Goal: Use online tool/utility: Utilize a website feature to perform a specific function

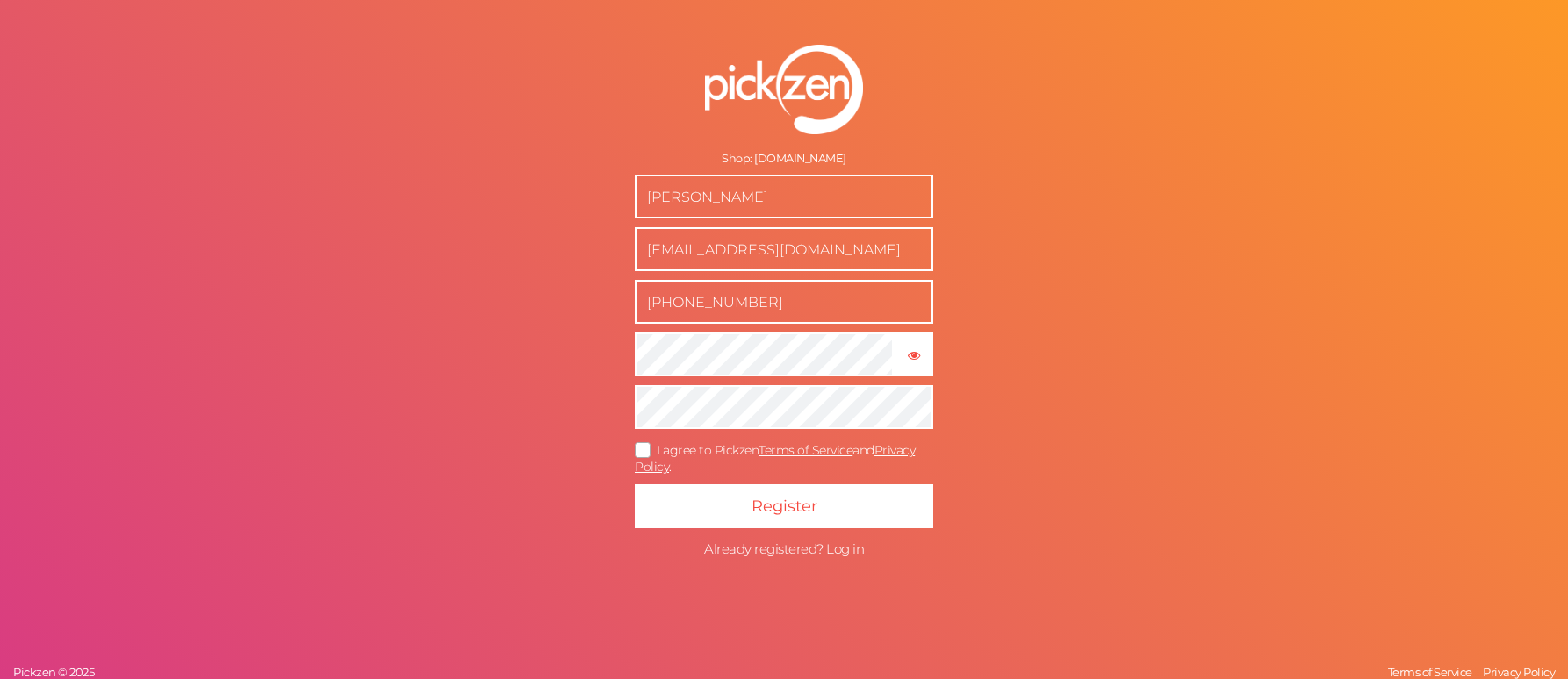
click at [835, 547] on span "Already registered? Log in" at bounding box center [783, 548] width 160 height 17
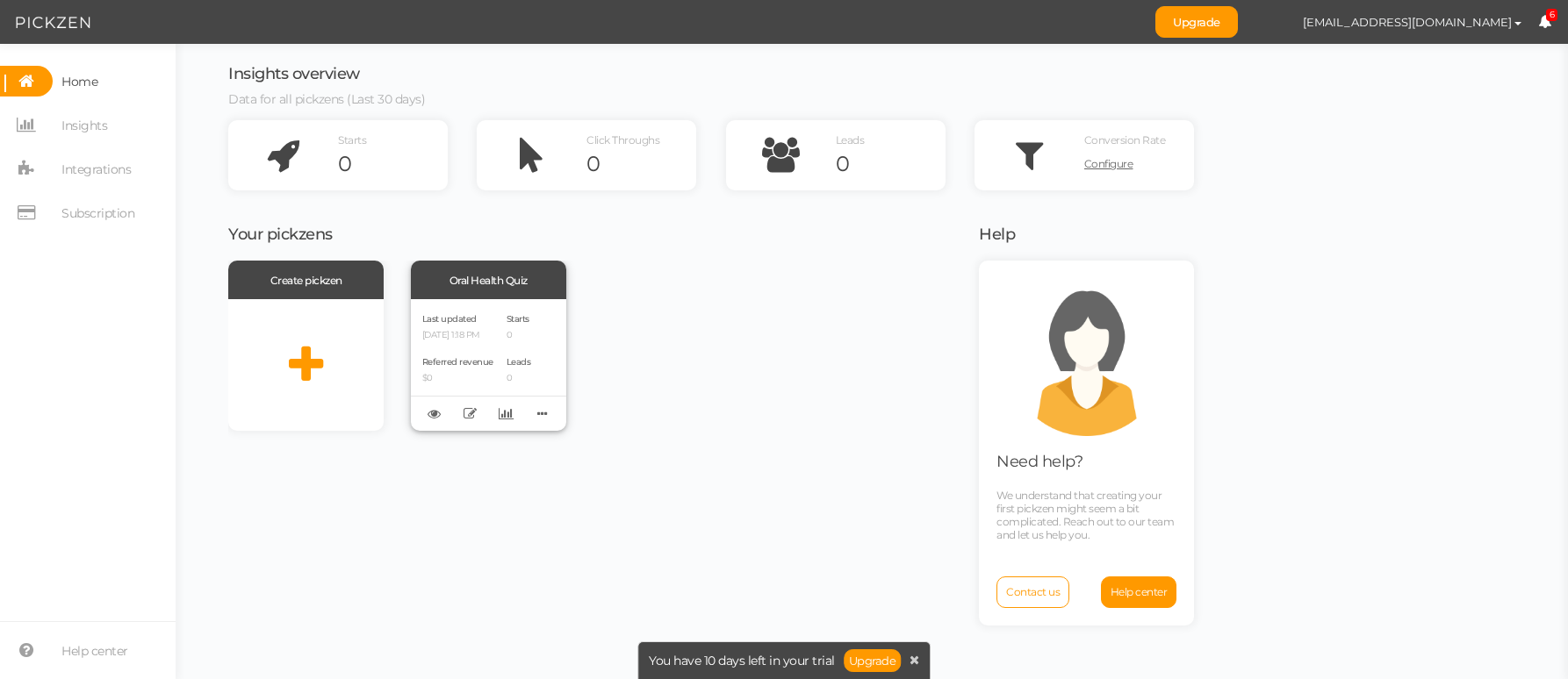
click at [478, 275] on div "Oral Health Quiz" at bounding box center [488, 279] width 155 height 38
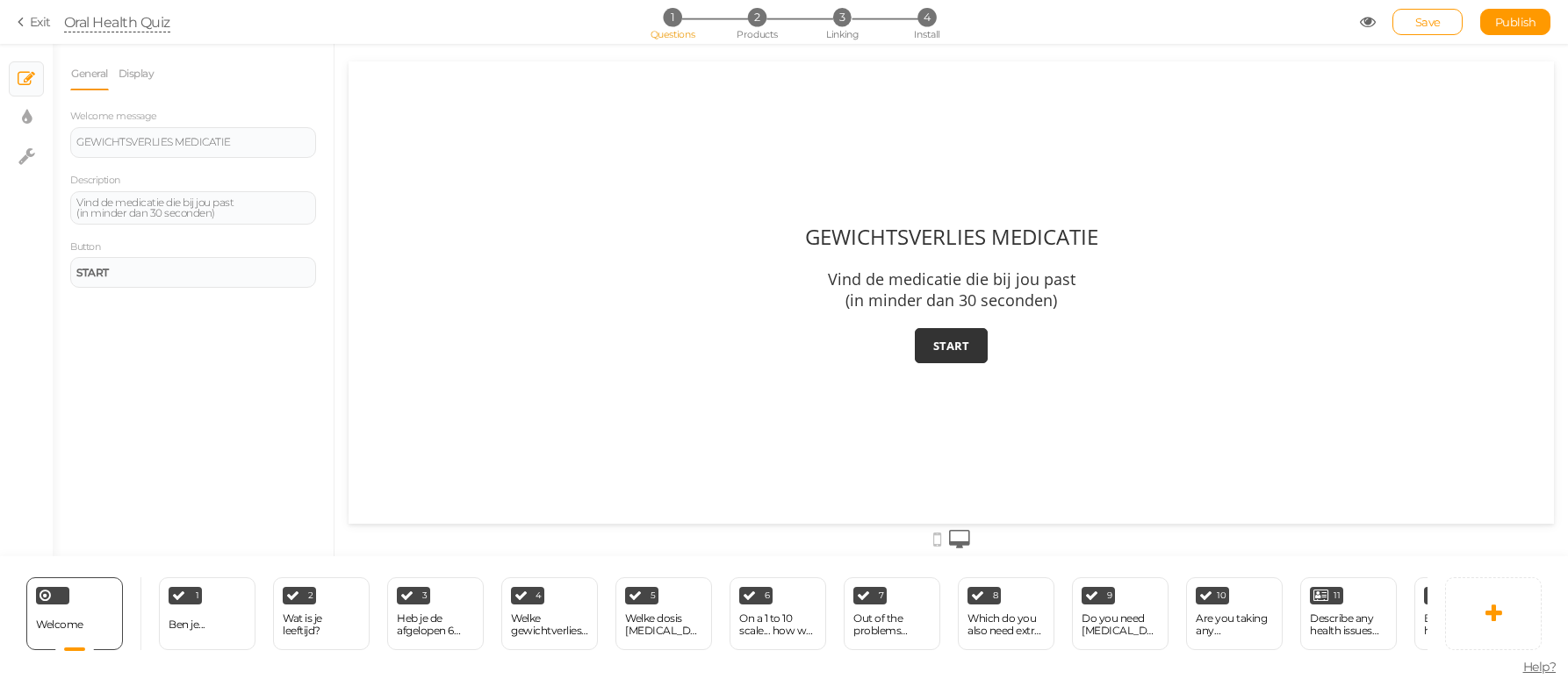
click at [121, 26] on div "Oral Health Quiz" at bounding box center [118, 21] width 106 height 21
drag, startPoint x: 66, startPoint y: 22, endPoint x: 172, endPoint y: 29, distance: 106.2
click at [173, 29] on span "Oral Health Quiz" at bounding box center [712, 21] width 1295 height 21
click at [435, 109] on div "GEWICHTSVERLIES MEDICATIE Vind de medicatie die bij jou past (in minder dan 30 …" at bounding box center [950, 293] width 1205 height 463
click at [427, 621] on div "Heb je de afgelopen 6 maanden gewichtsverlies medicatie gebruikt?" at bounding box center [435, 624] width 77 height 24
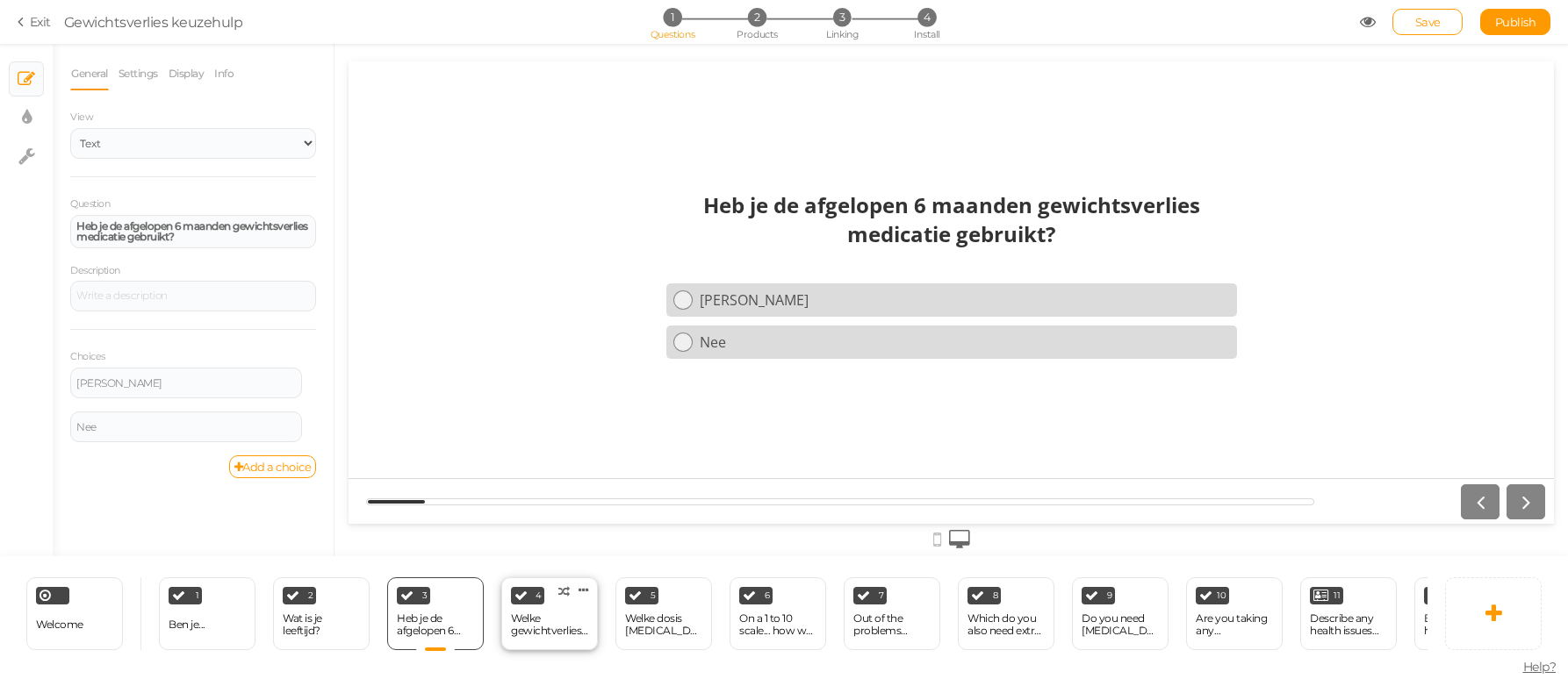
click at [556, 623] on div "Welke gewichtverlies medicatie heb je als laatste gebruikt?" at bounding box center [549, 624] width 77 height 24
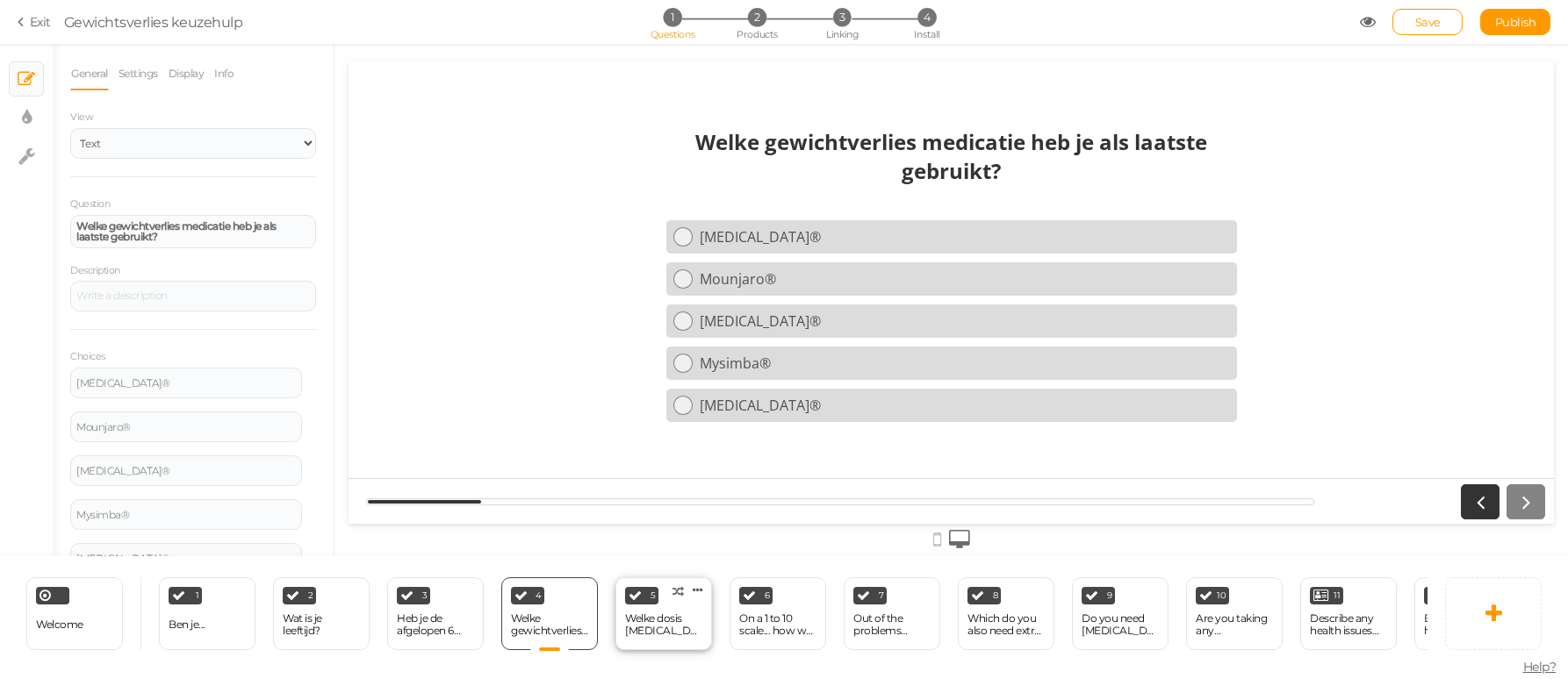
click at [656, 620] on div "Welke dosis [MEDICAL_DATA]" at bounding box center [664, 624] width 77 height 24
click at [553, 610] on div "Welke gewichtverlies medicatie heb je als laatste gebruikt?" at bounding box center [549, 625] width 77 height 31
click at [652, 612] on div "Welke dosis [MEDICAL_DATA]" at bounding box center [664, 624] width 77 height 24
click at [703, 589] on link at bounding box center [697, 589] width 18 height 15
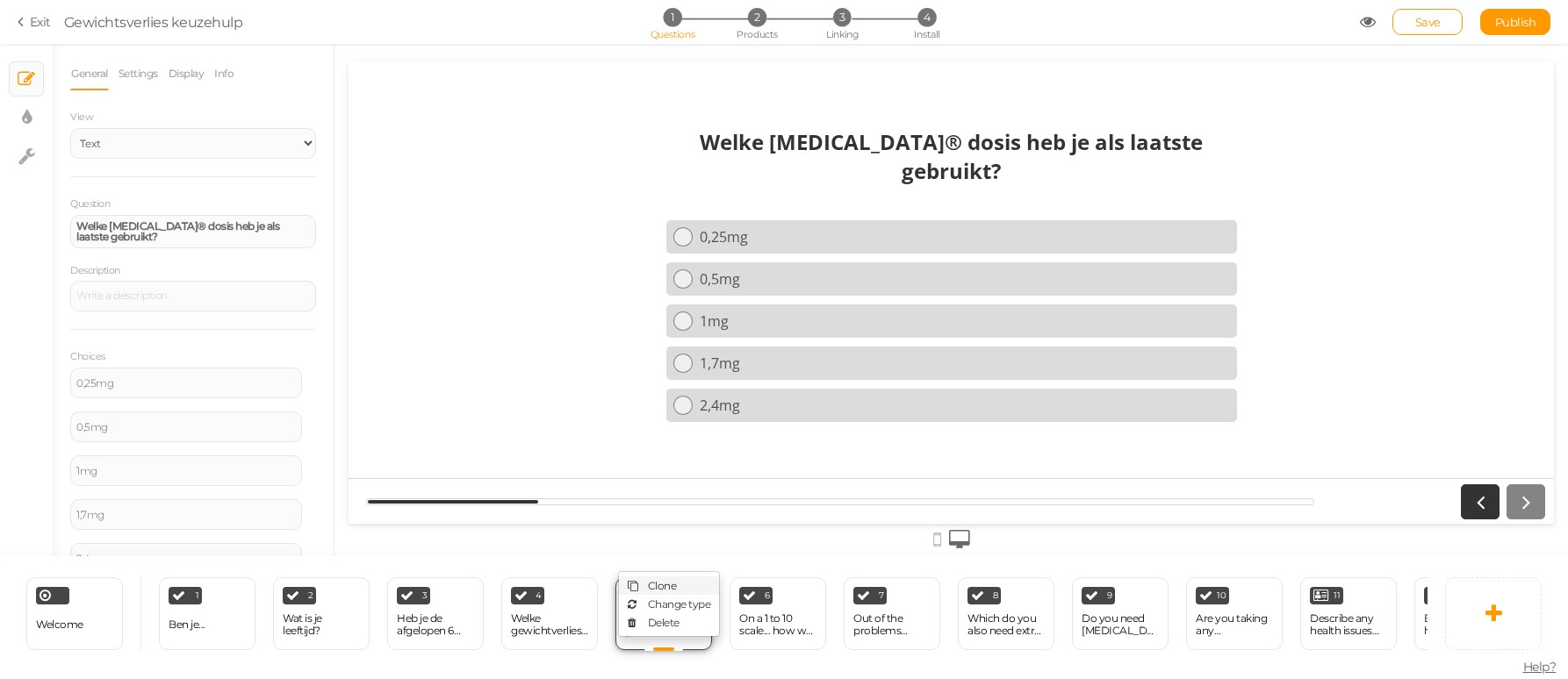
click at [656, 587] on span "Clone" at bounding box center [662, 586] width 29 height 13
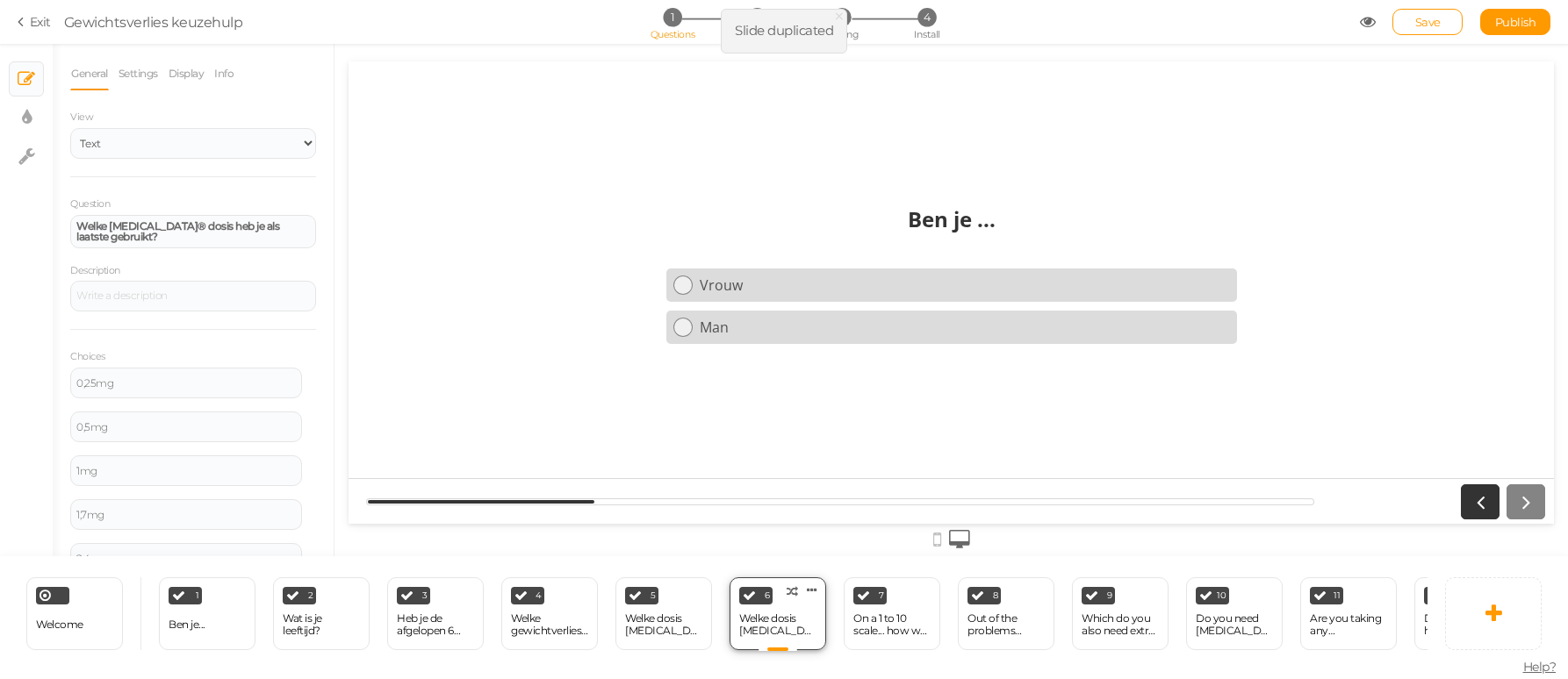
click at [758, 611] on div "Welke dosis [MEDICAL_DATA]" at bounding box center [777, 625] width 77 height 31
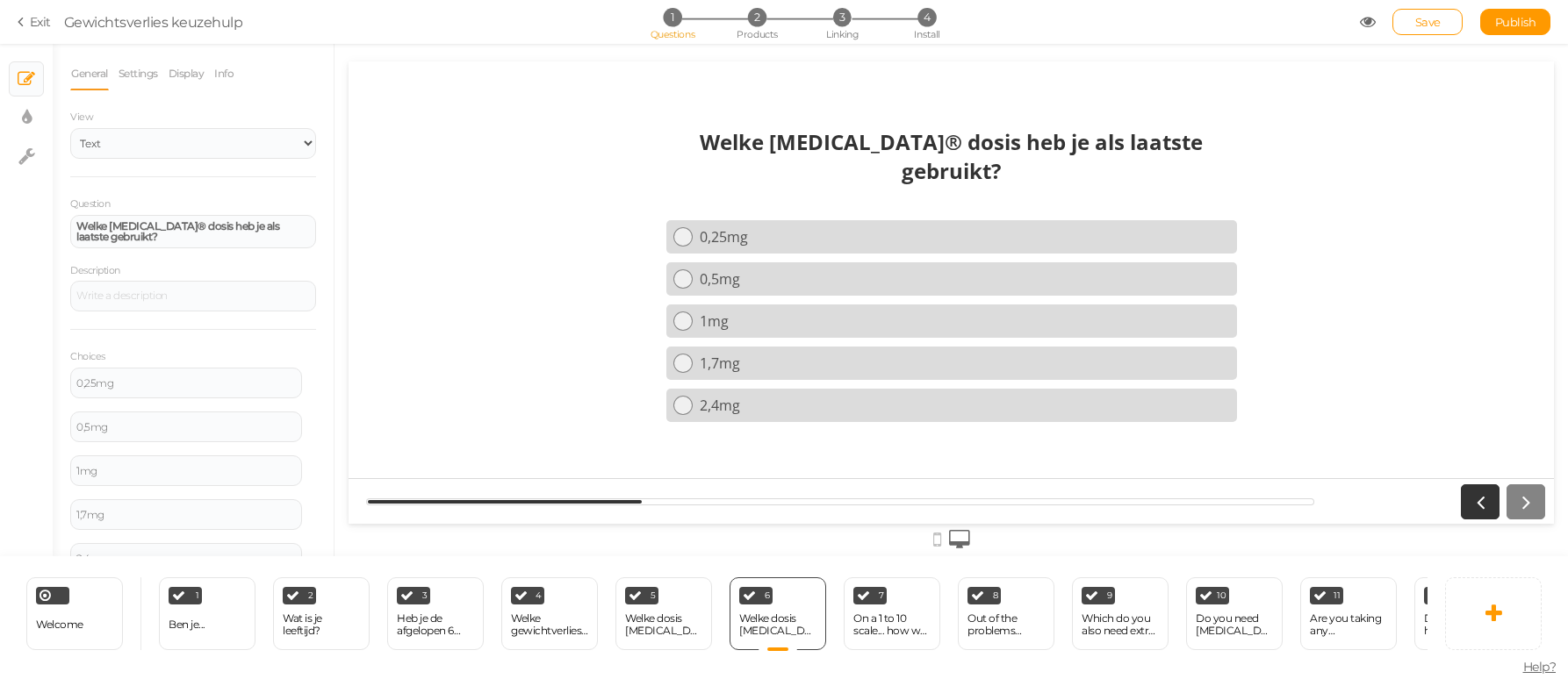
click at [768, 155] on strong "Welke [MEDICAL_DATA]® dosis heb je als laatste gebruikt?" at bounding box center [951, 156] width 503 height 58
drag, startPoint x: 768, startPoint y: 157, endPoint x: 826, endPoint y: 160, distance: 58.1
click at [826, 160] on strong "Welke [MEDICAL_DATA]® dosis heb je als laatste gebruikt?" at bounding box center [951, 156] width 503 height 58
drag, startPoint x: 833, startPoint y: 163, endPoint x: 774, endPoint y: 160, distance: 59.1
click at [774, 160] on strong "Welke [MEDICAL_DATA]® dosis heb je als laatste gebruikt?" at bounding box center [951, 156] width 503 height 58
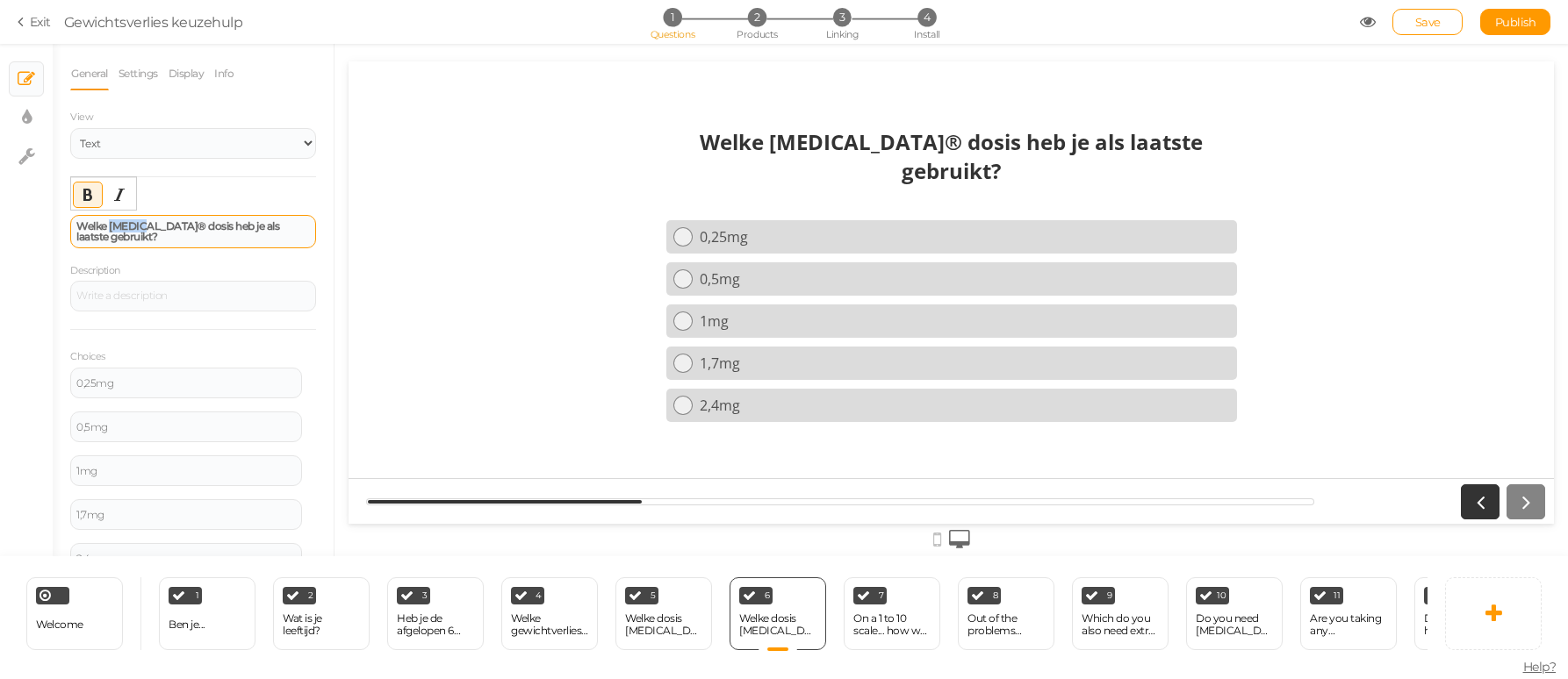
drag, startPoint x: 111, startPoint y: 226, endPoint x: 149, endPoint y: 225, distance: 38.0
click at [149, 225] on strong "Welke [MEDICAL_DATA]® dosis heb je als laatste gebruikt?" at bounding box center [177, 230] width 203 height 23
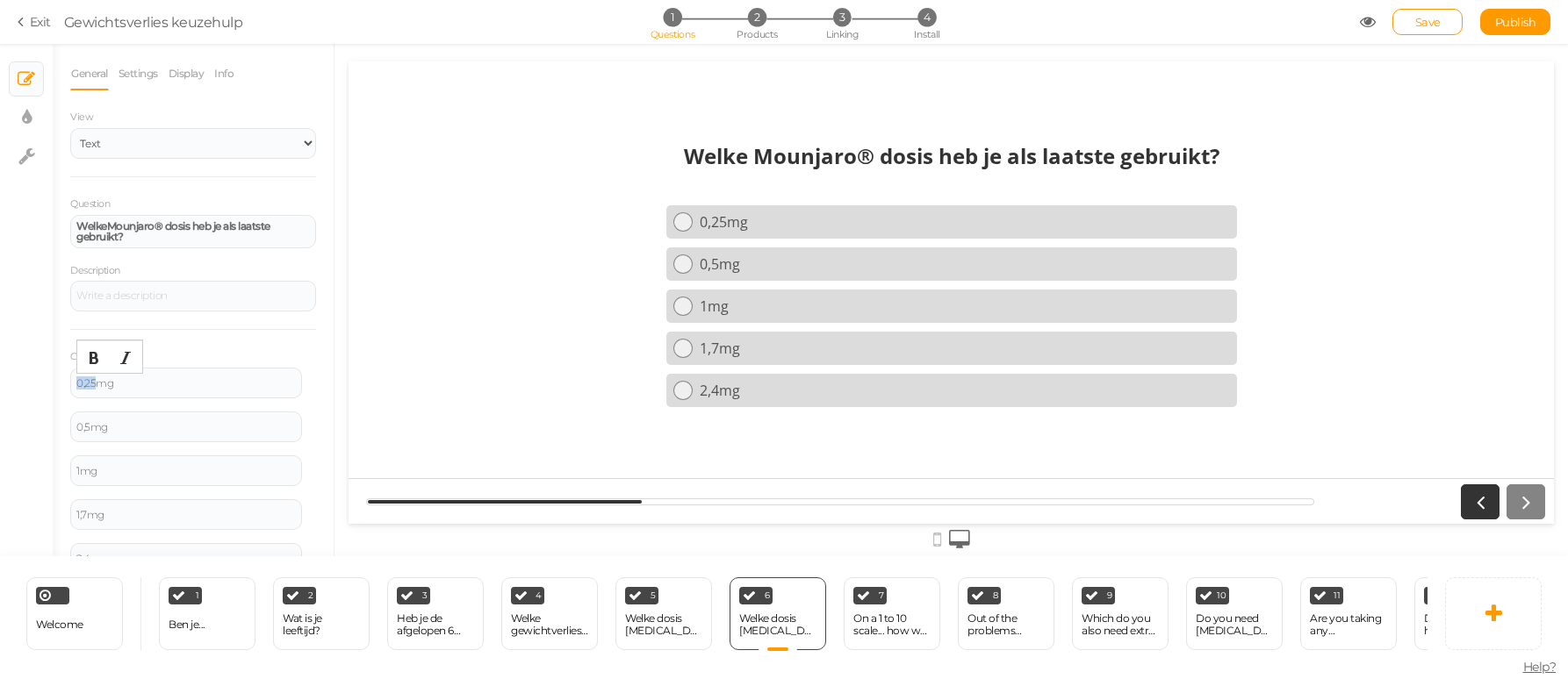
drag, startPoint x: 94, startPoint y: 381, endPoint x: 63, endPoint y: 381, distance: 31.0
click at [63, 381] on div "General Settings Display Info View Text Images Slider Dropdown Question Welke M…" at bounding box center [192, 306] width 281 height 499
click at [86, 427] on div "0,5mg" at bounding box center [186, 426] width 219 height 10
drag, startPoint x: 88, startPoint y: 427, endPoint x: 67, endPoint y: 427, distance: 21.0
click at [67, 427] on div "General Settings Display Info View Text Images Slider Dropdown Question Welke M…" at bounding box center [192, 306] width 281 height 499
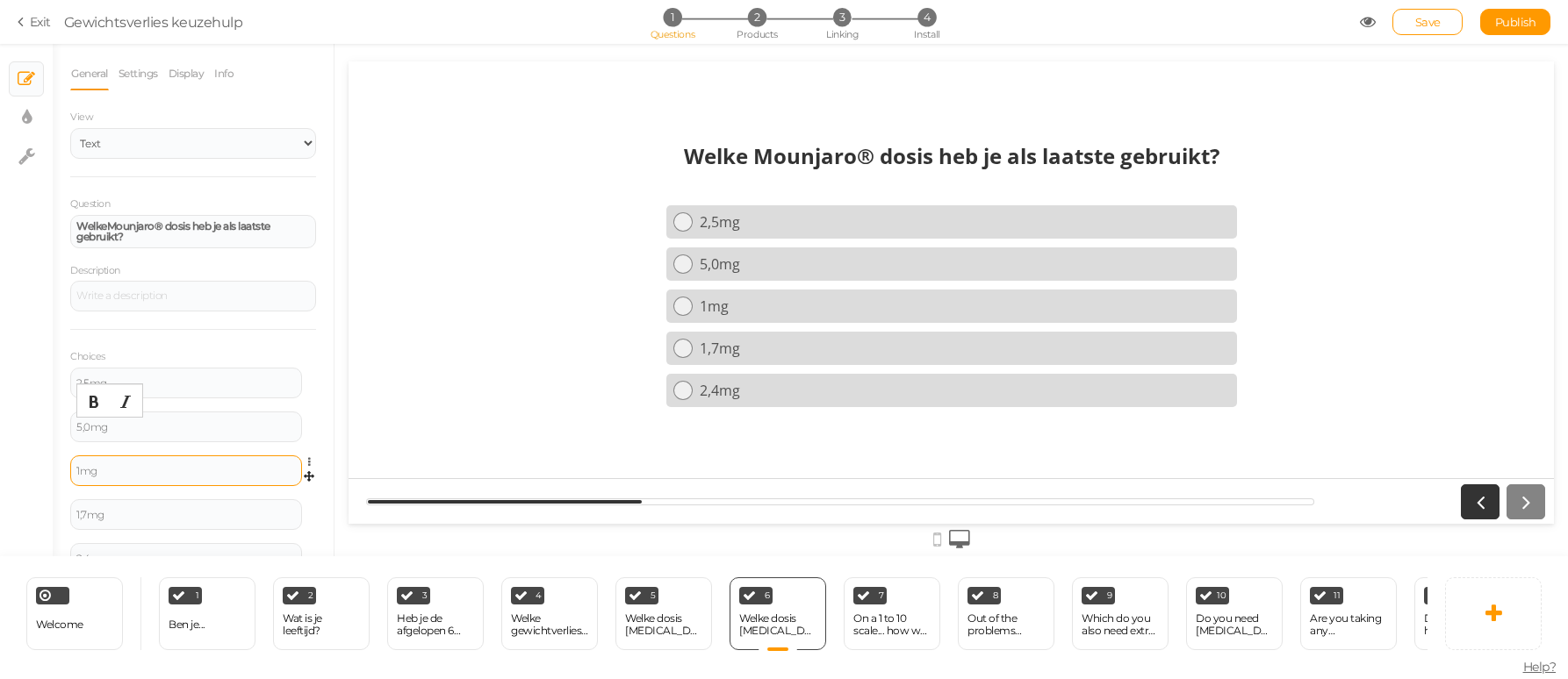
click at [81, 471] on div "1mg" at bounding box center [186, 470] width 219 height 10
drag, startPoint x: 87, startPoint y: 514, endPoint x: 63, endPoint y: 508, distance: 24.7
click at [66, 512] on div "General Settings Display Info View Text Images Slider Dropdown Question Welke M…" at bounding box center [192, 306] width 281 height 499
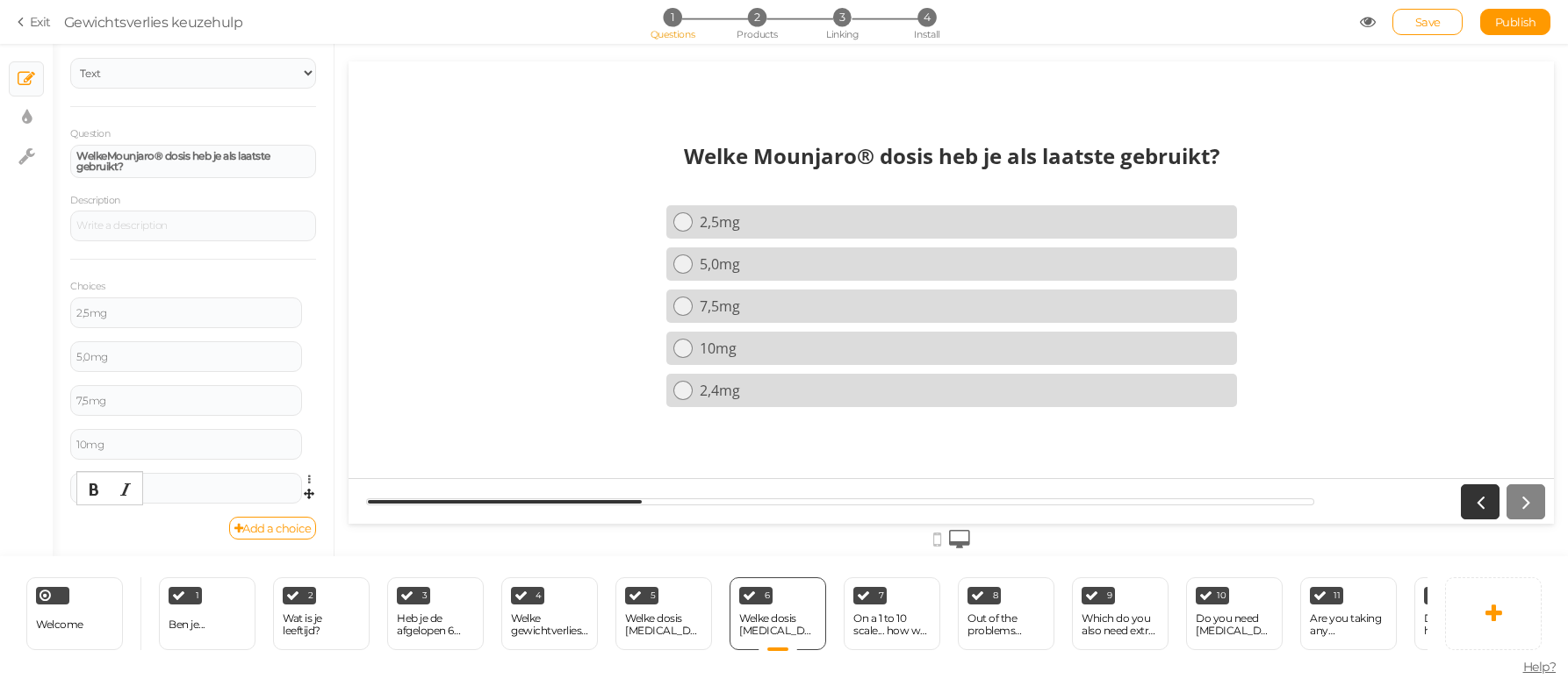
scroll to position [71, 0]
click at [185, 486] on div "2,4mg" at bounding box center [186, 487] width 219 height 10
drag, startPoint x: 88, startPoint y: 485, endPoint x: 74, endPoint y: 486, distance: 14.0
click at [75, 486] on div "2,4mg" at bounding box center [186, 487] width 231 height 31
click at [114, 538] on div "General Settings Display Info View Text Images Slider Dropdown Question Welke M…" at bounding box center [192, 306] width 281 height 499
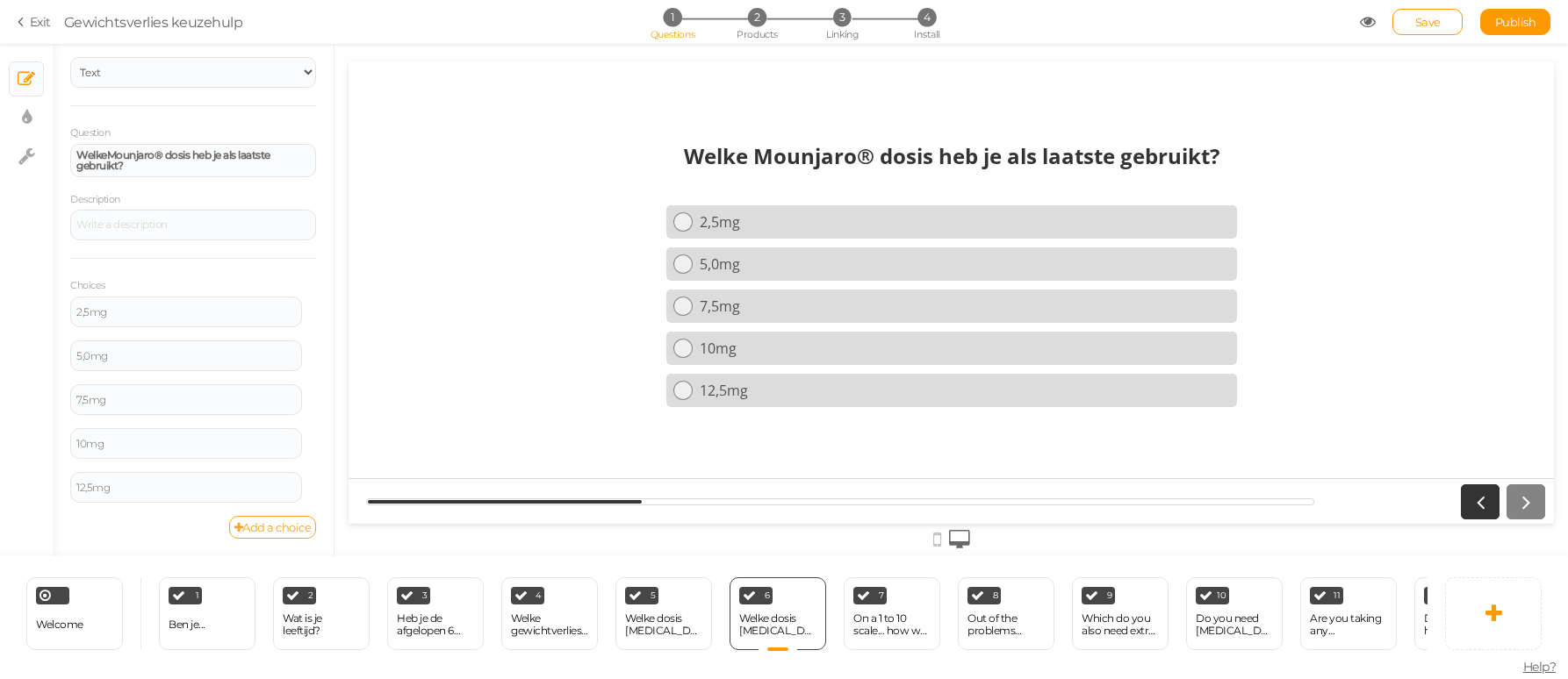
click at [283, 527] on link "Add a choice" at bounding box center [273, 527] width 88 height 22
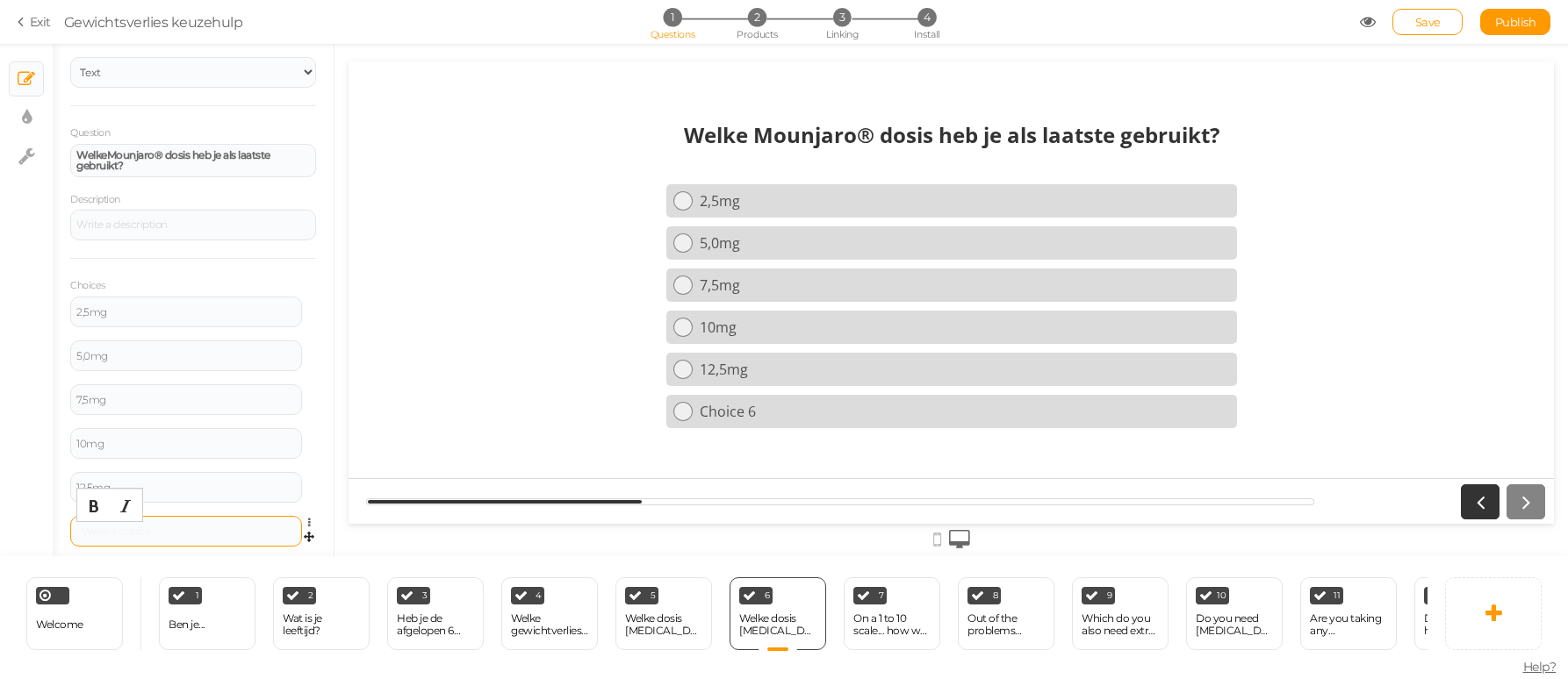
click at [111, 532] on div at bounding box center [186, 531] width 219 height 10
drag, startPoint x: 81, startPoint y: 534, endPoint x: 91, endPoint y: 527, distance: 12.2
click at [83, 533] on div "§15mg" at bounding box center [186, 531] width 219 height 10
click at [454, 364] on div "Welke Mounjaro® dosis heb je als laatste gebruikt? 2,5mg 5,0mg 7,5mg 10mg 12,5m…" at bounding box center [950, 293] width 1205 height 371
click at [1428, 22] on span "Save" at bounding box center [1427, 21] width 25 height 14
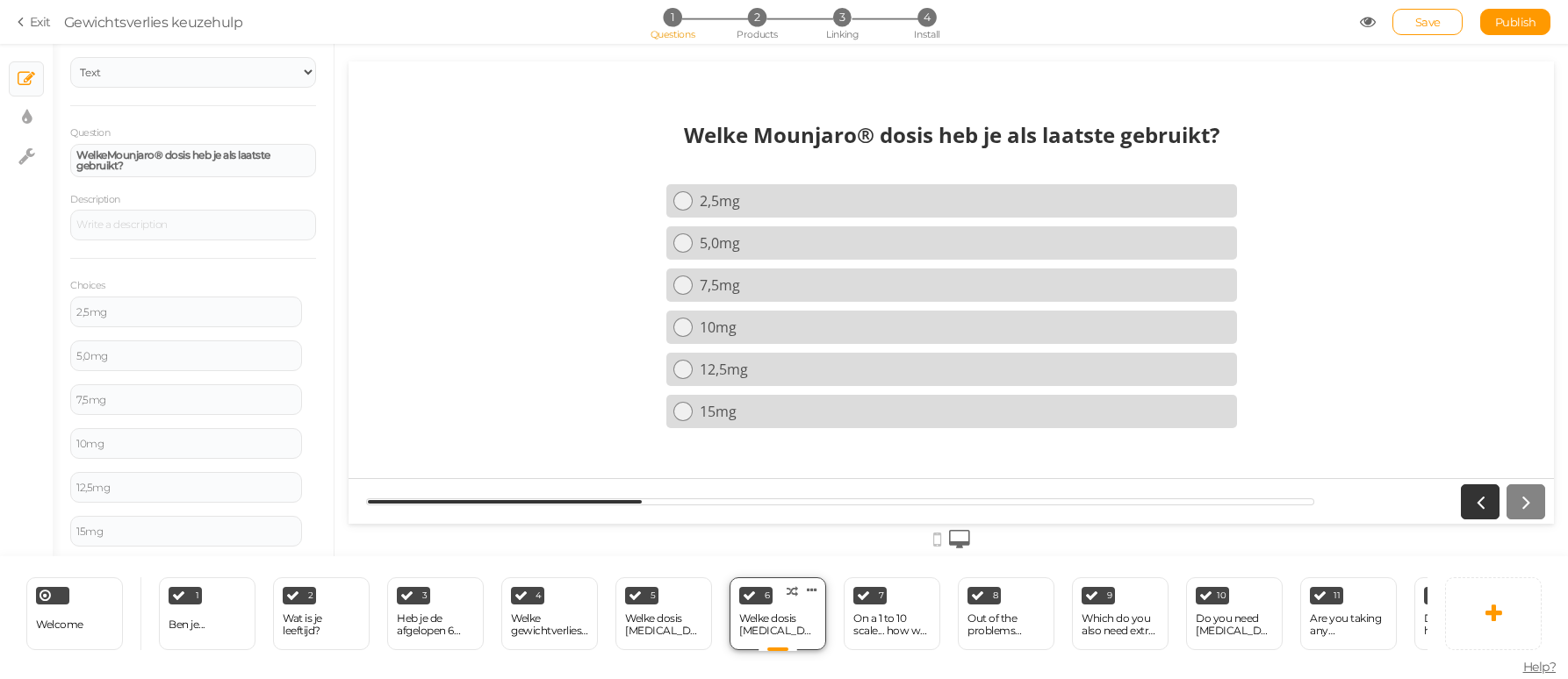
click at [760, 632] on div "Welke dosis [MEDICAL_DATA]" at bounding box center [777, 624] width 77 height 24
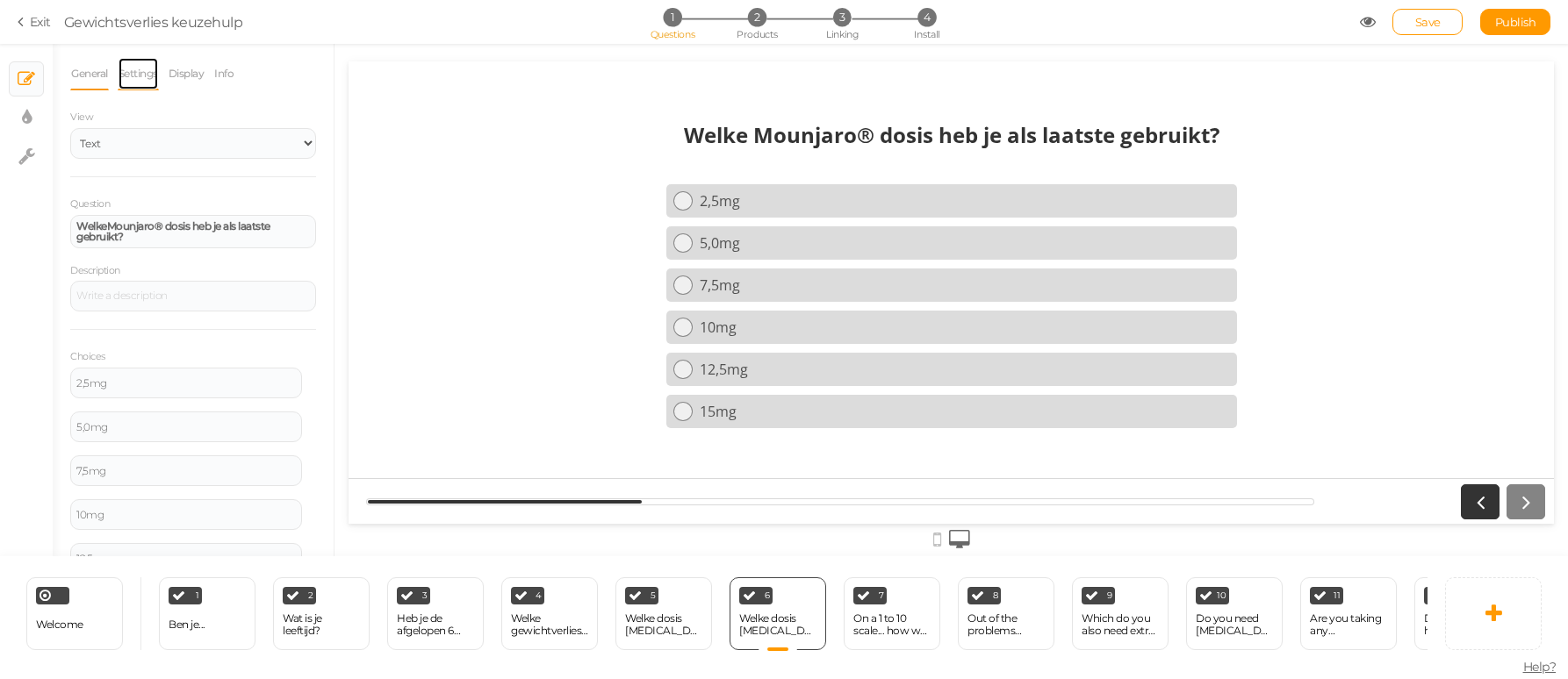
click at [149, 76] on link "Settings" at bounding box center [138, 74] width 41 height 34
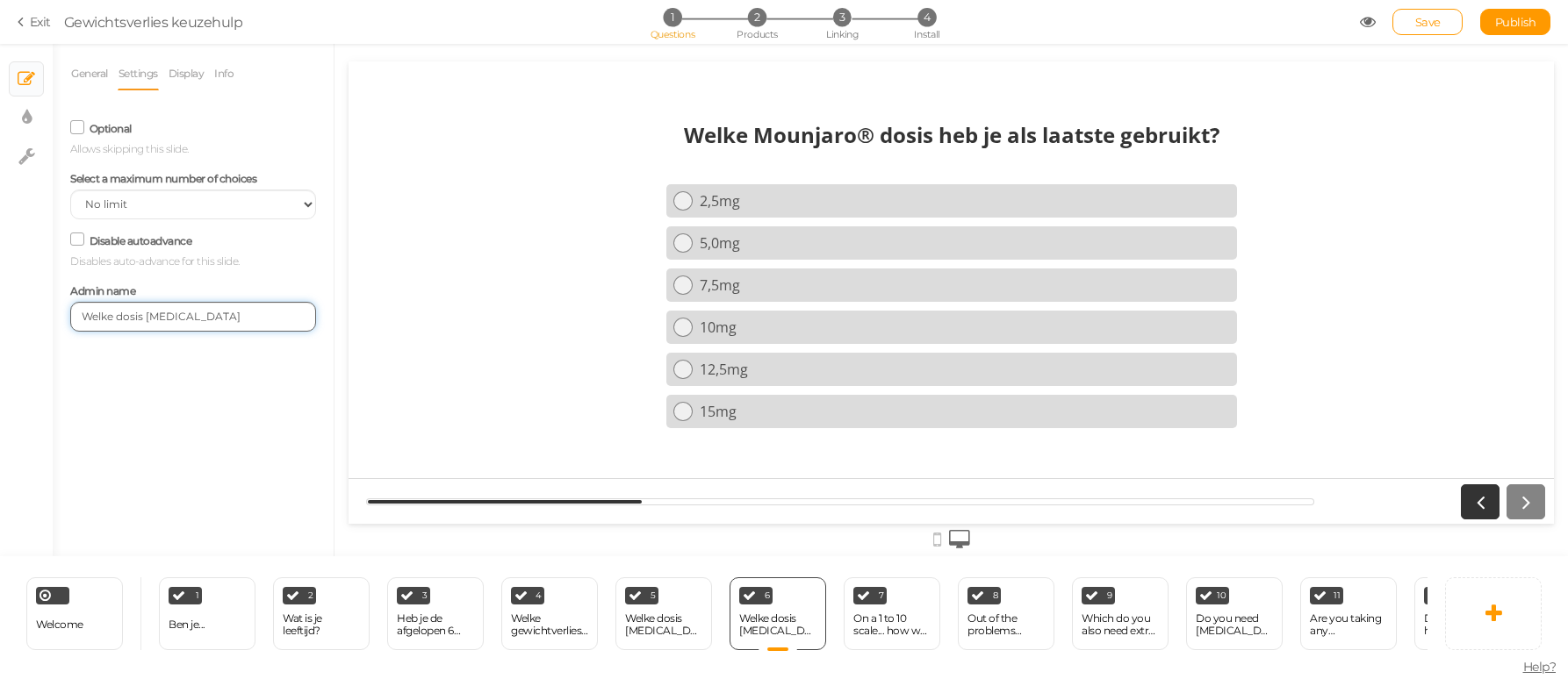
drag, startPoint x: 149, startPoint y: 314, endPoint x: 203, endPoint y: 317, distance: 54.1
click at [203, 317] on input "Welke dosis [MEDICAL_DATA]" at bounding box center [192, 317] width 245 height 30
type input "Welke dosis [PERSON_NAME]"
click at [888, 619] on div "On a 1 to 10 scale... how well does your current toothpaste w..." at bounding box center [891, 624] width 77 height 24
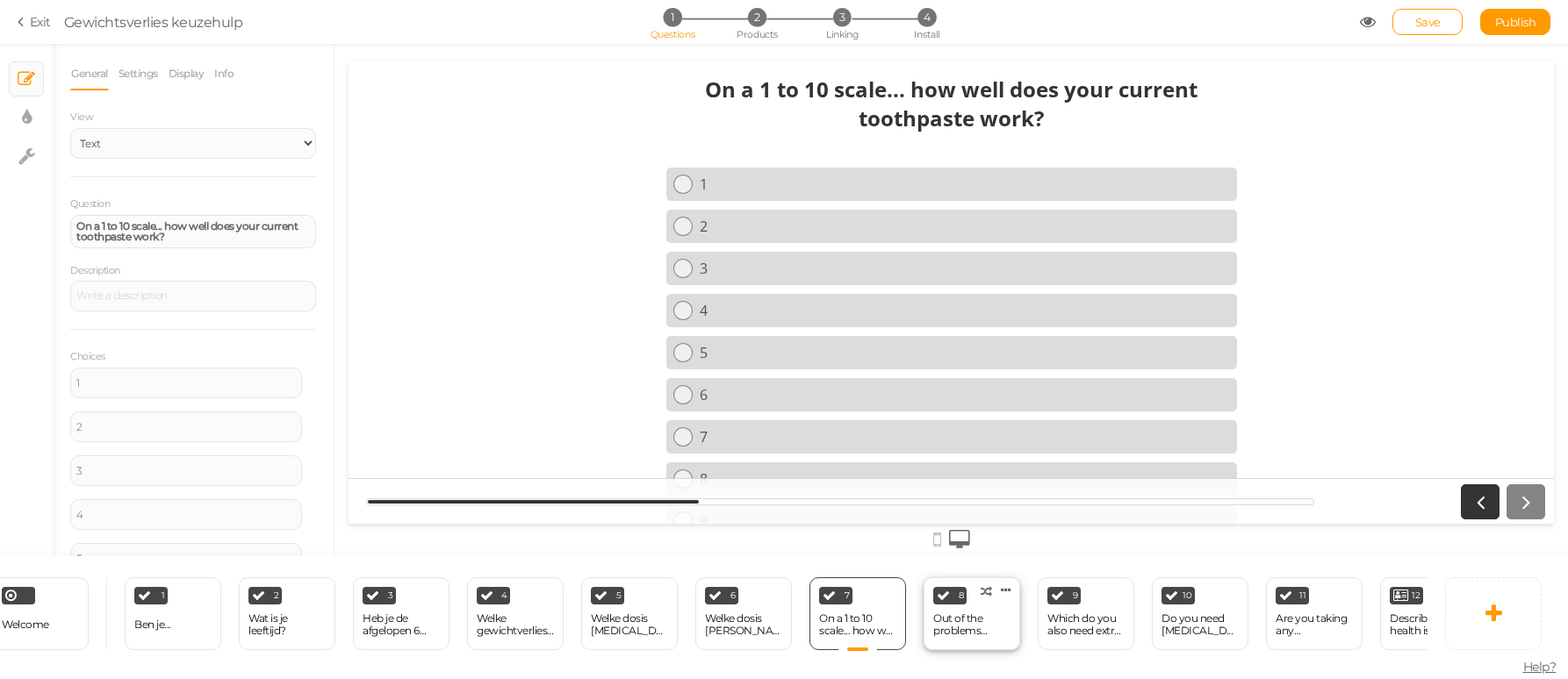
scroll to position [0, 4]
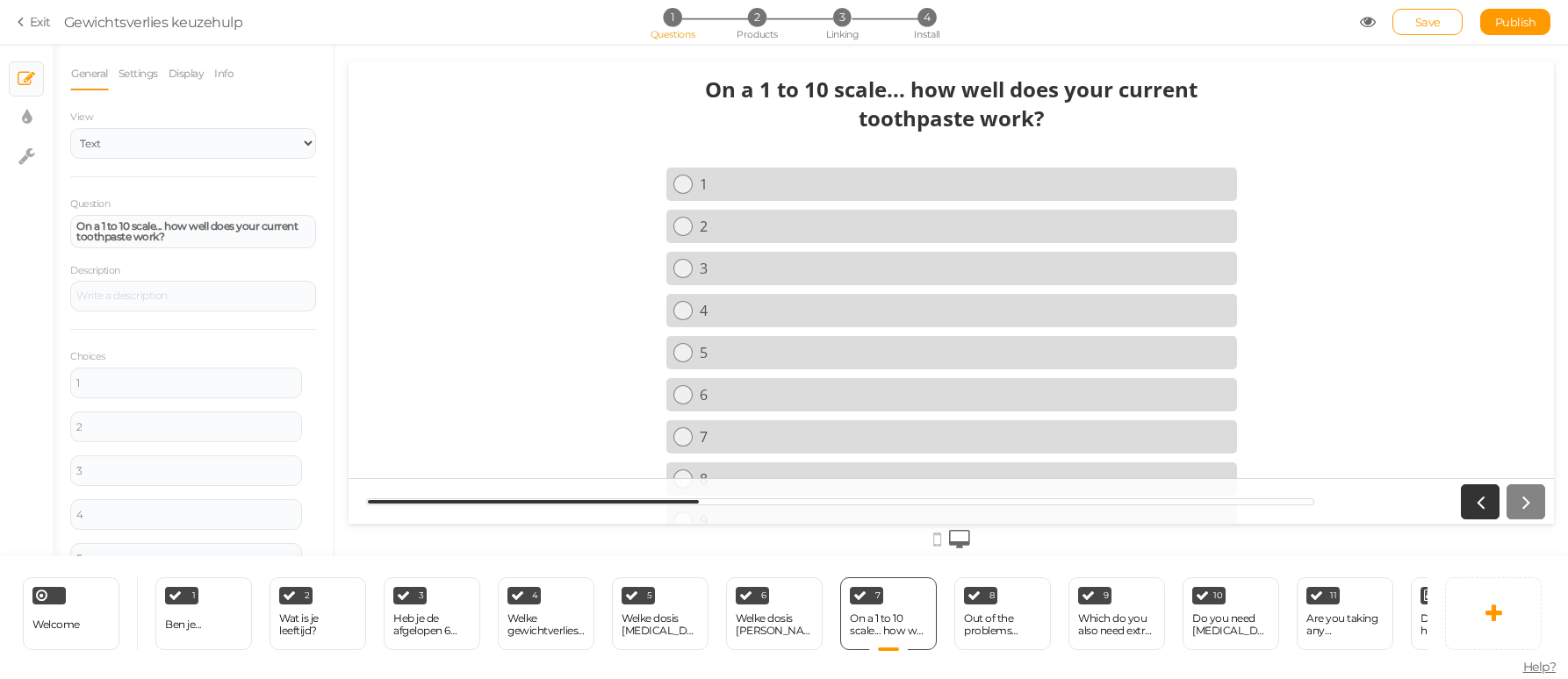
click at [756, 92] on strong "On a 1 to 10 scale... how well does your current toothpaste work?" at bounding box center [951, 104] width 493 height 58
drag, startPoint x: 179, startPoint y: 234, endPoint x: 72, endPoint y: 216, distance: 108.5
click at [72, 216] on div "On a 1 to 10 scale... how well does your current toothpaste work?" at bounding box center [192, 231] width 245 height 34
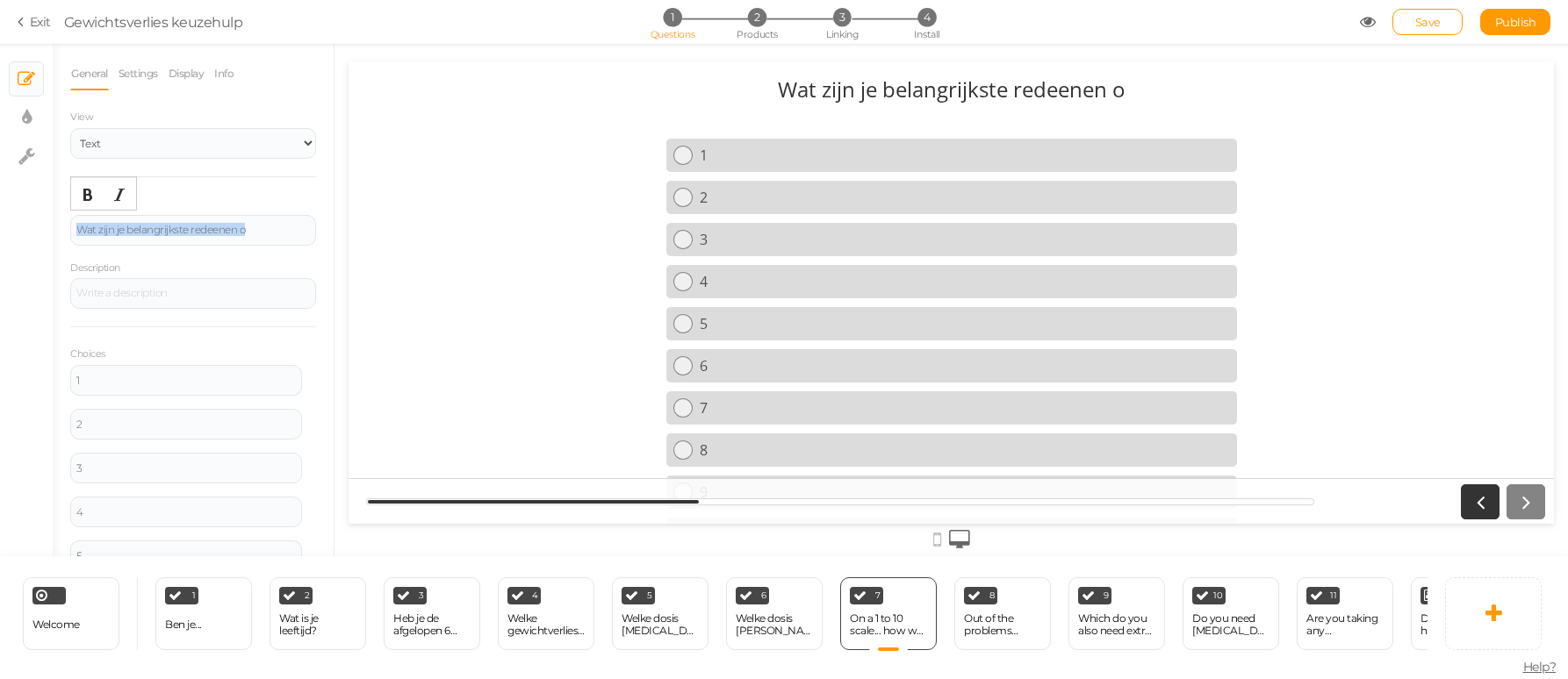
drag, startPoint x: 77, startPoint y: 229, endPoint x: 321, endPoint y: 234, distance: 244.1
drag, startPoint x: 89, startPoint y: 384, endPoint x: 66, endPoint y: 381, distance: 23.2
click at [66, 381] on div "General Settings Display Info View Text Images Slider Dropdown Question Wat zij…" at bounding box center [192, 306] width 281 height 499
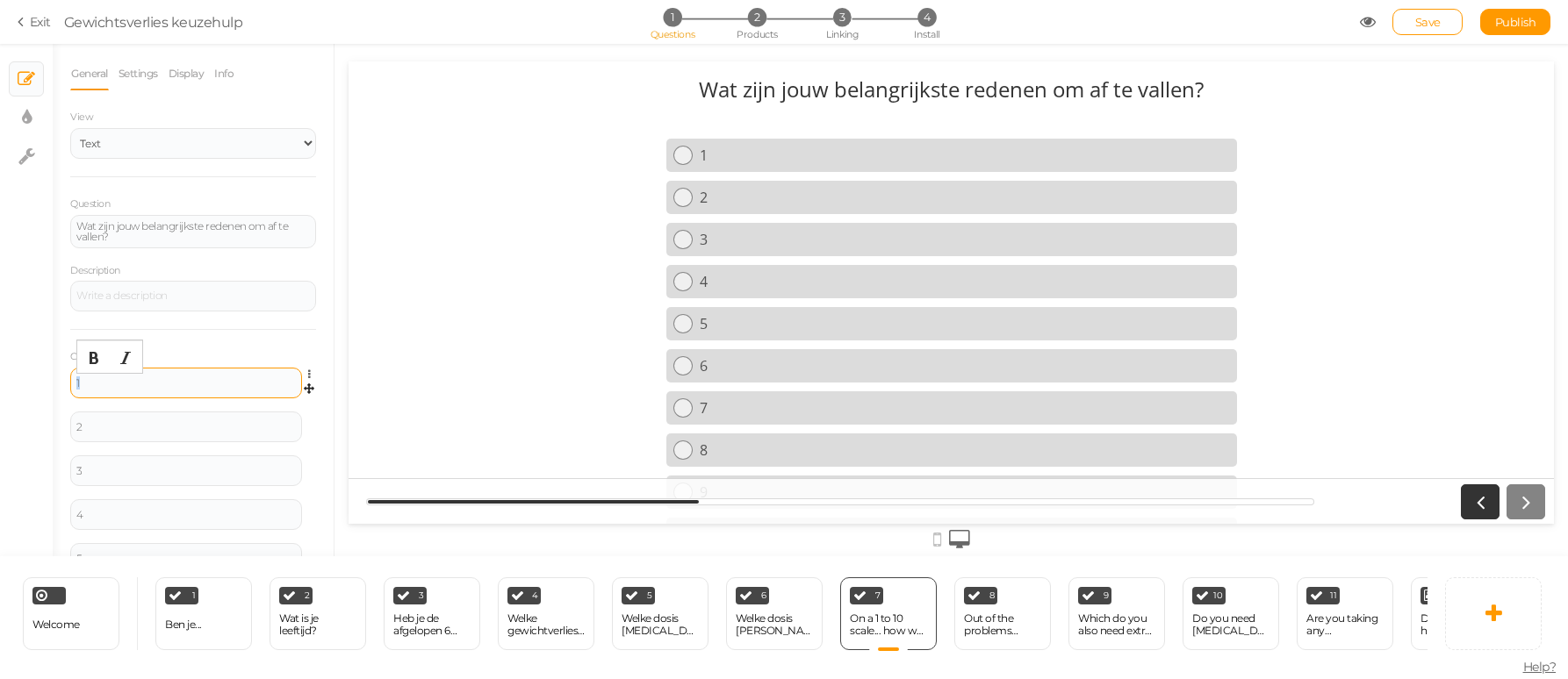
paste div
click at [115, 428] on div "2" at bounding box center [186, 426] width 219 height 10
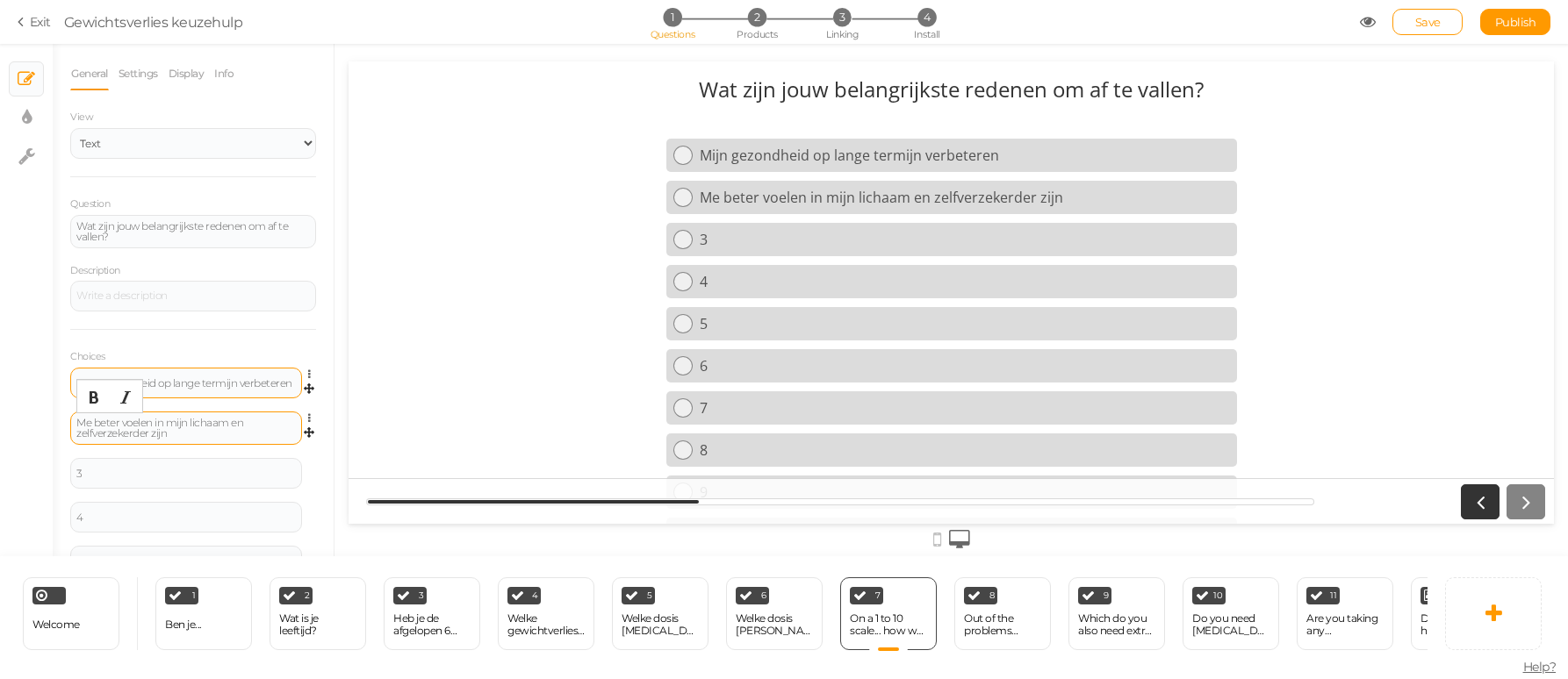
drag, startPoint x: 89, startPoint y: 418, endPoint x: 97, endPoint y: 415, distance: 8.5
click at [91, 418] on div "Me beter voelen in mijn lichaam en zelfverzekerder zijn" at bounding box center [186, 428] width 219 height 21
click at [126, 477] on div "3" at bounding box center [186, 473] width 219 height 10
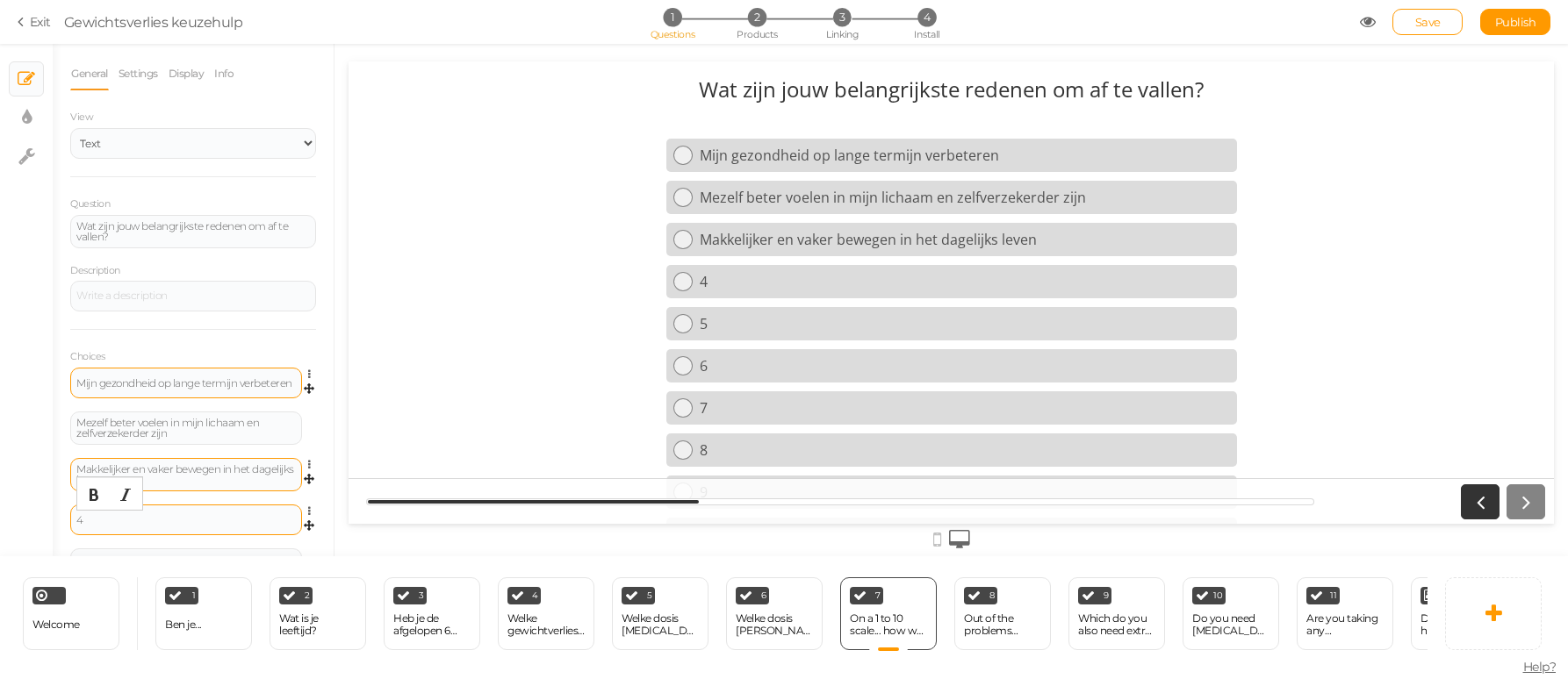
click at [96, 518] on div "4" at bounding box center [186, 520] width 219 height 10
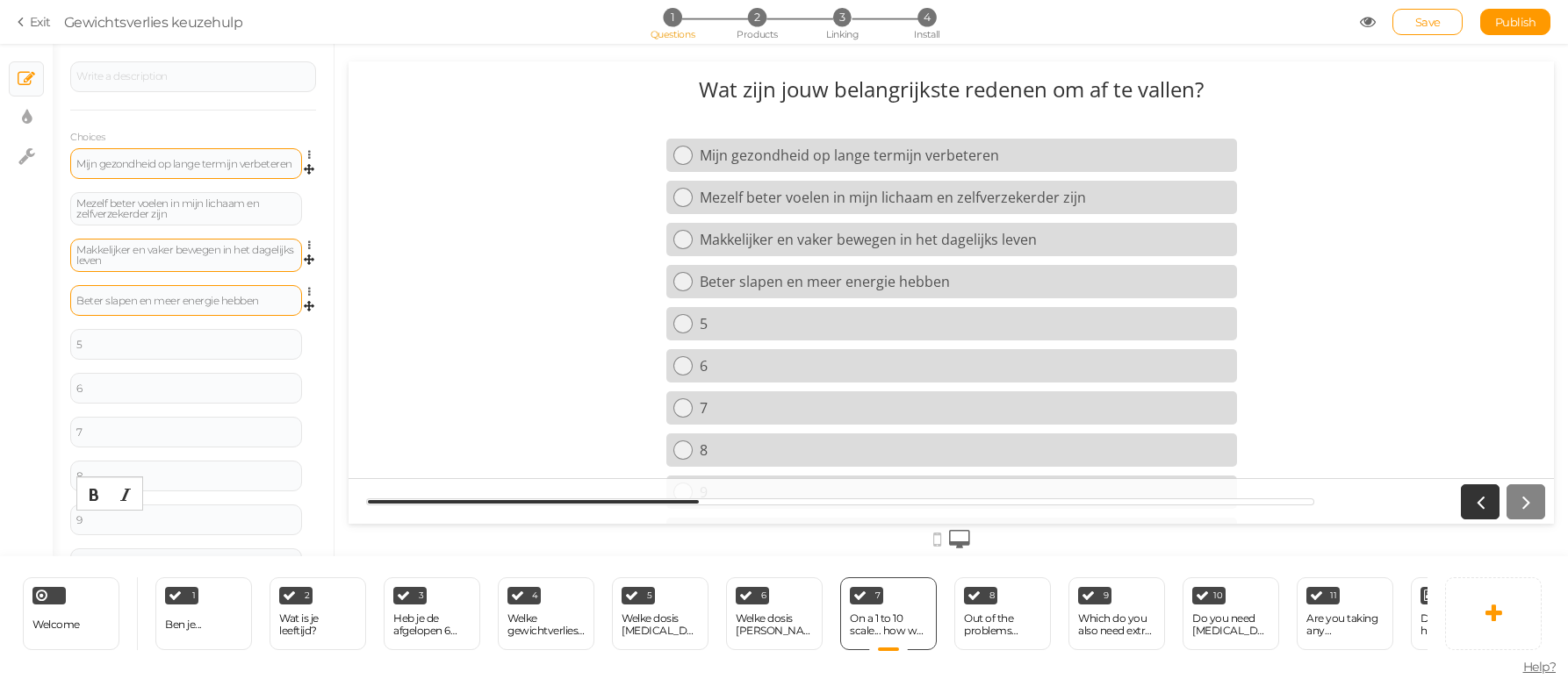
scroll to position [227, 0]
click at [103, 335] on div "5" at bounding box center [186, 337] width 219 height 10
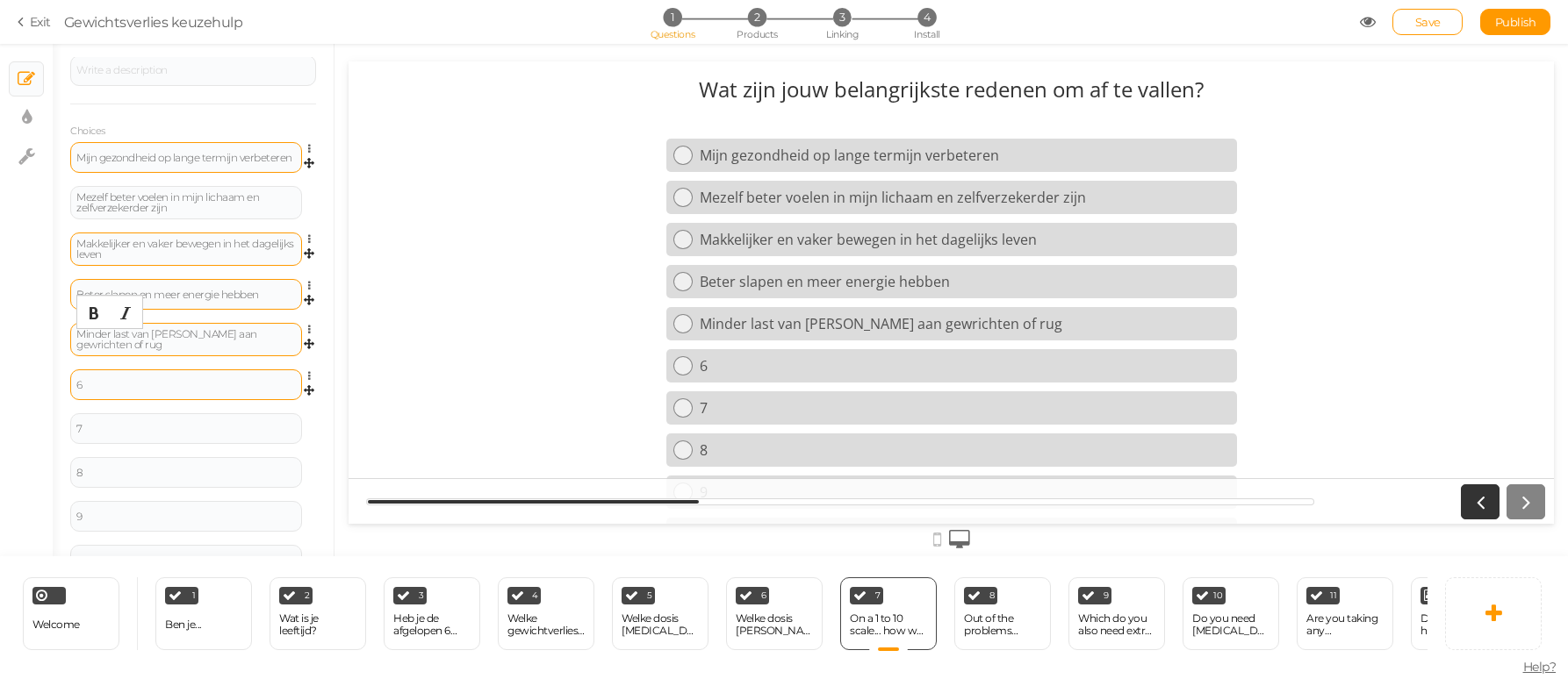
click at [85, 387] on div "6" at bounding box center [186, 384] width 219 height 10
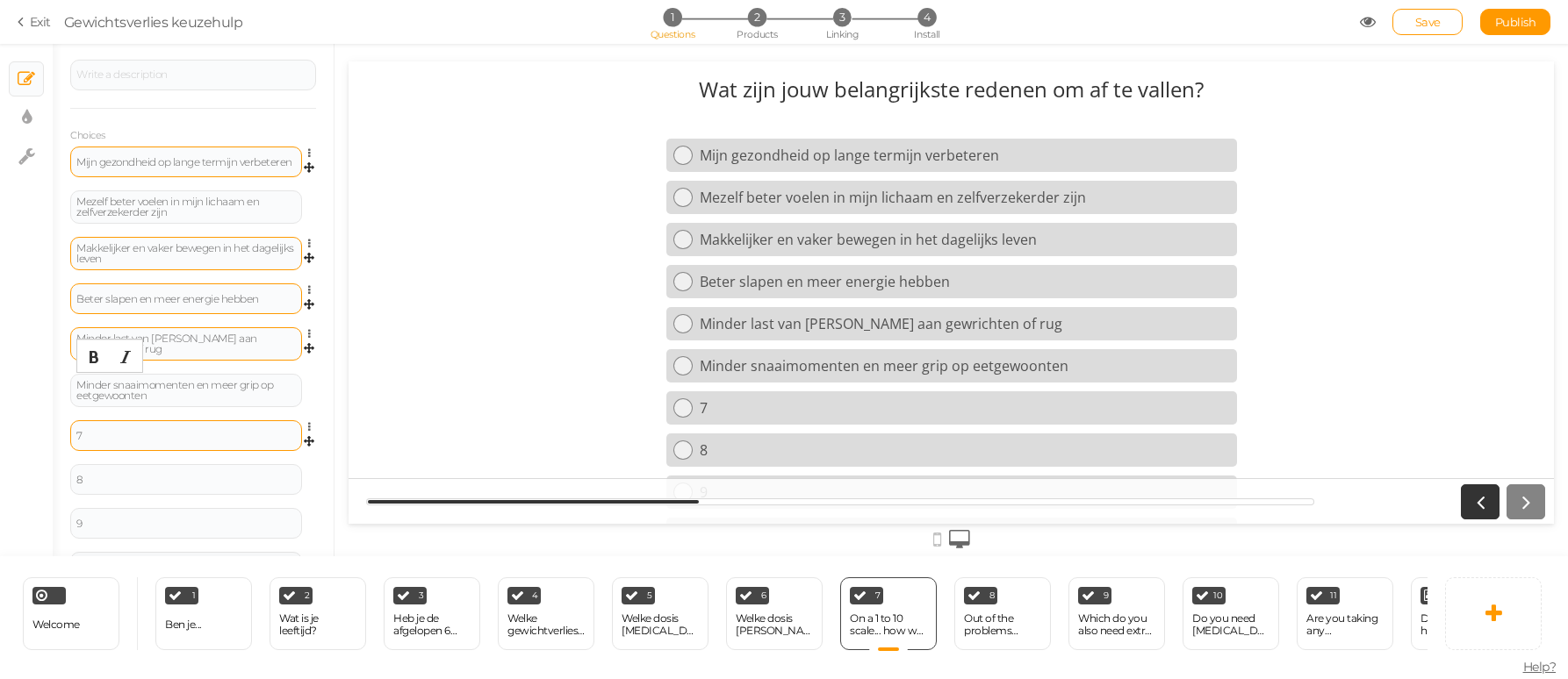
click at [109, 433] on div "7" at bounding box center [186, 436] width 219 height 10
click at [98, 486] on div "8" at bounding box center [186, 486] width 219 height 10
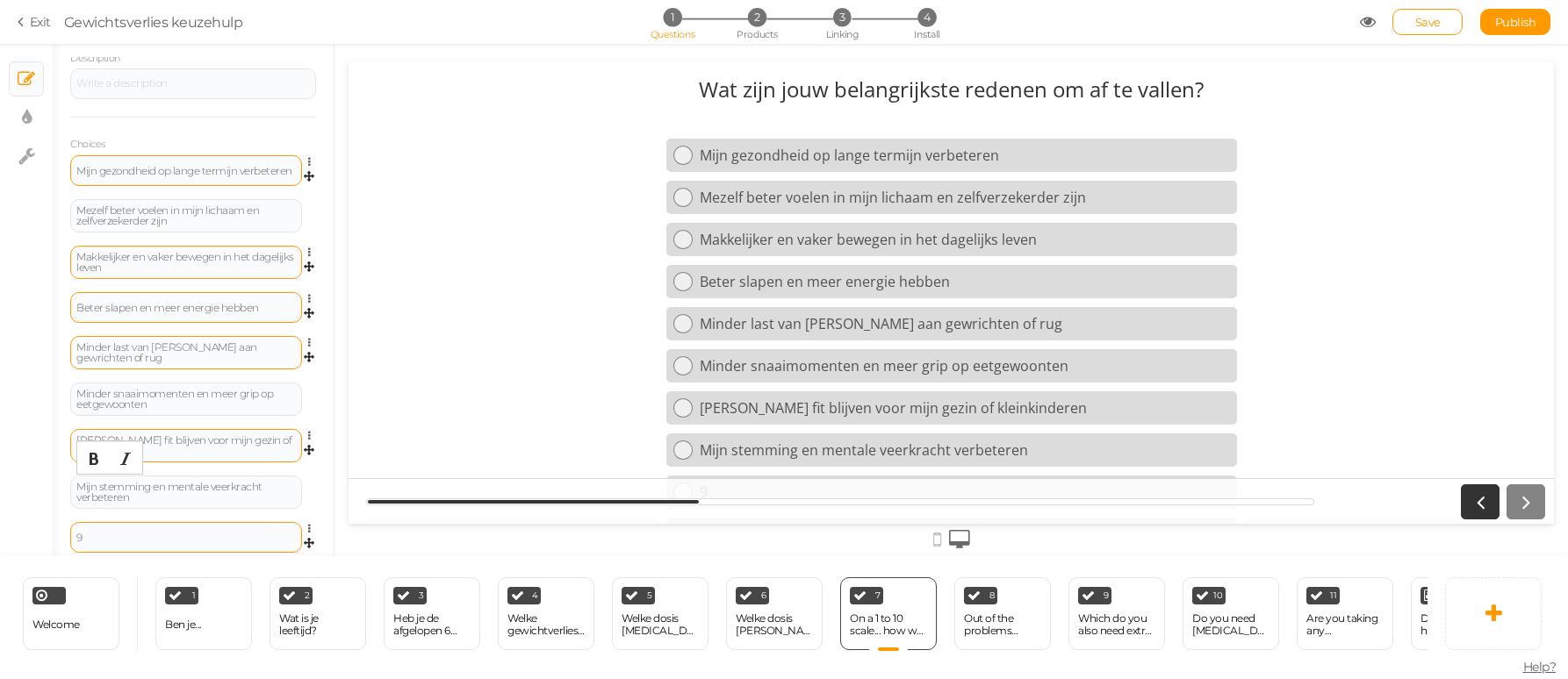
click at [118, 533] on div "9" at bounding box center [186, 537] width 219 height 10
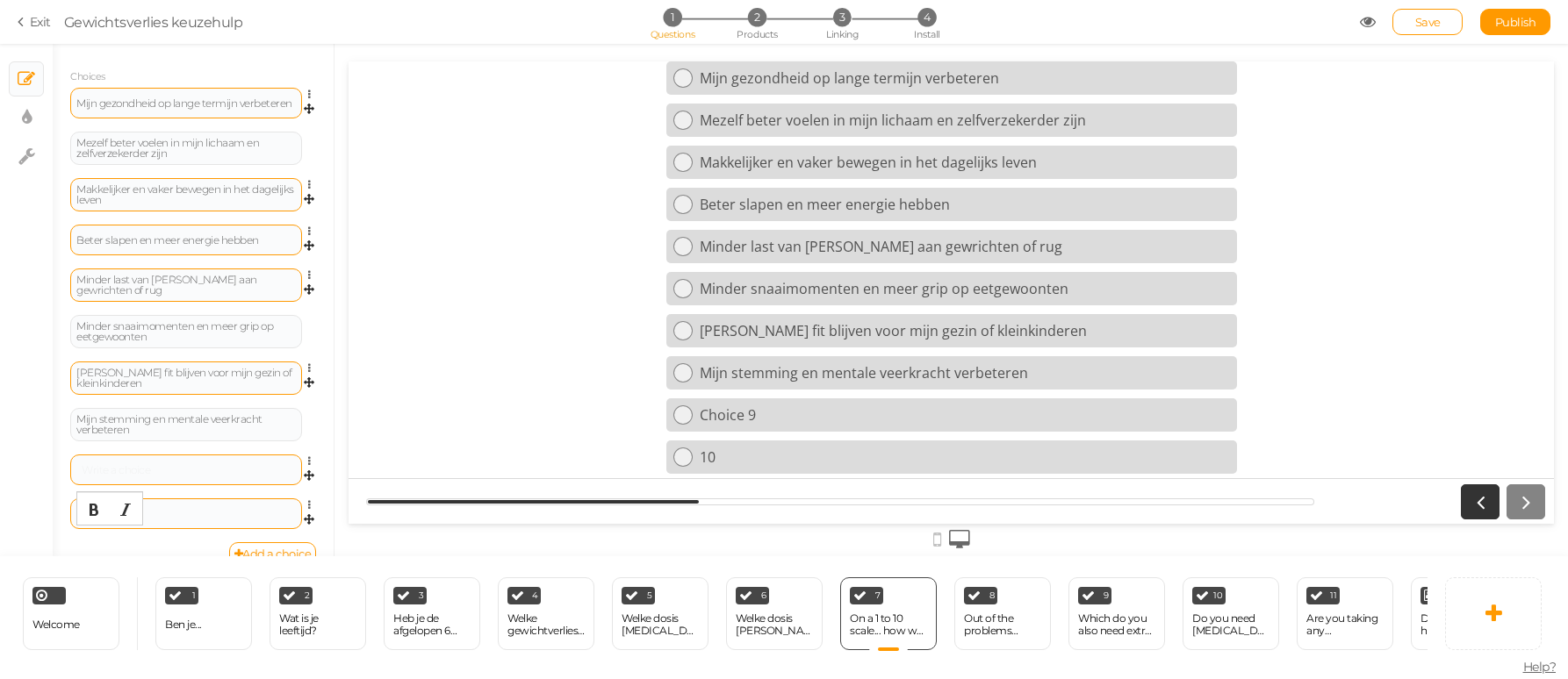
scroll to position [303, 0]
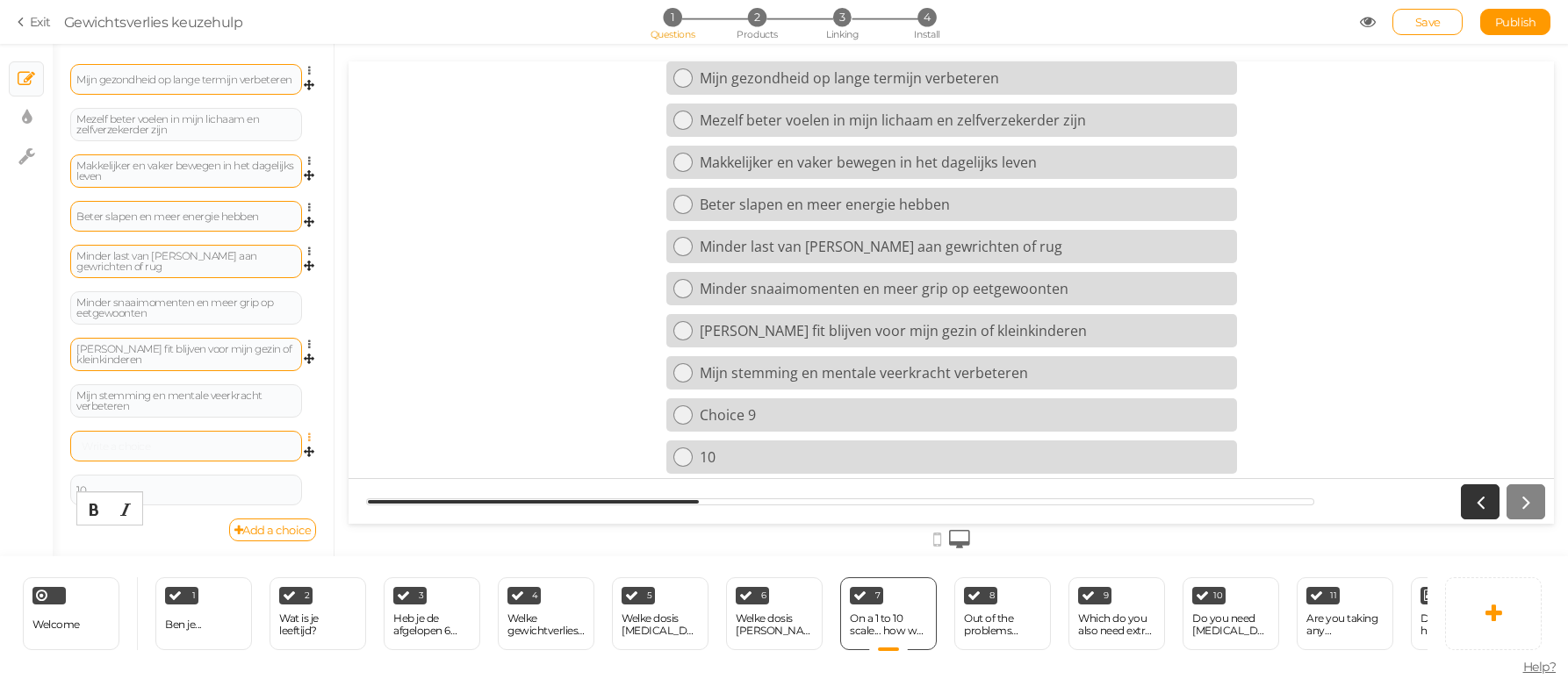
click at [310, 438] on icon at bounding box center [314, 437] width 11 height 10
click at [245, 475] on span "Delete" at bounding box center [230, 481] width 32 height 13
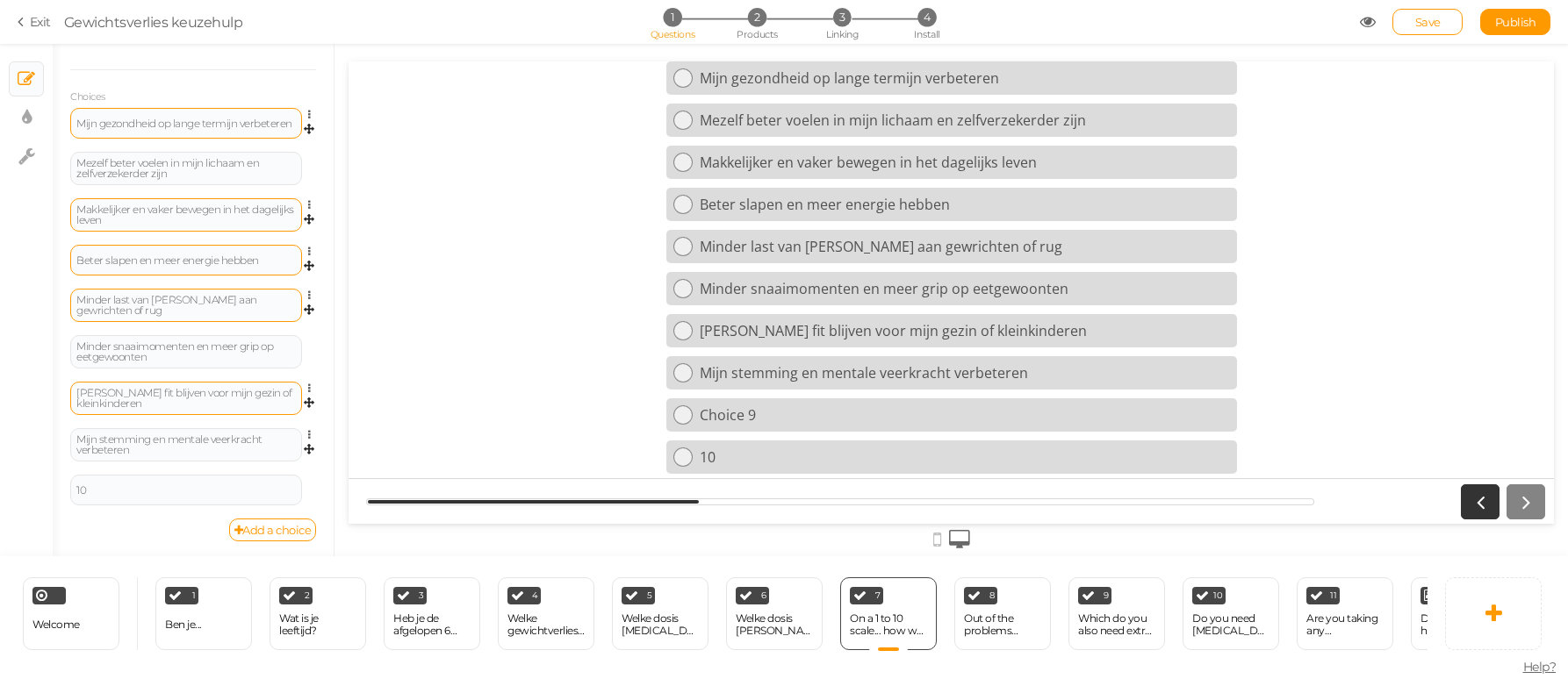
scroll to position [35, 0]
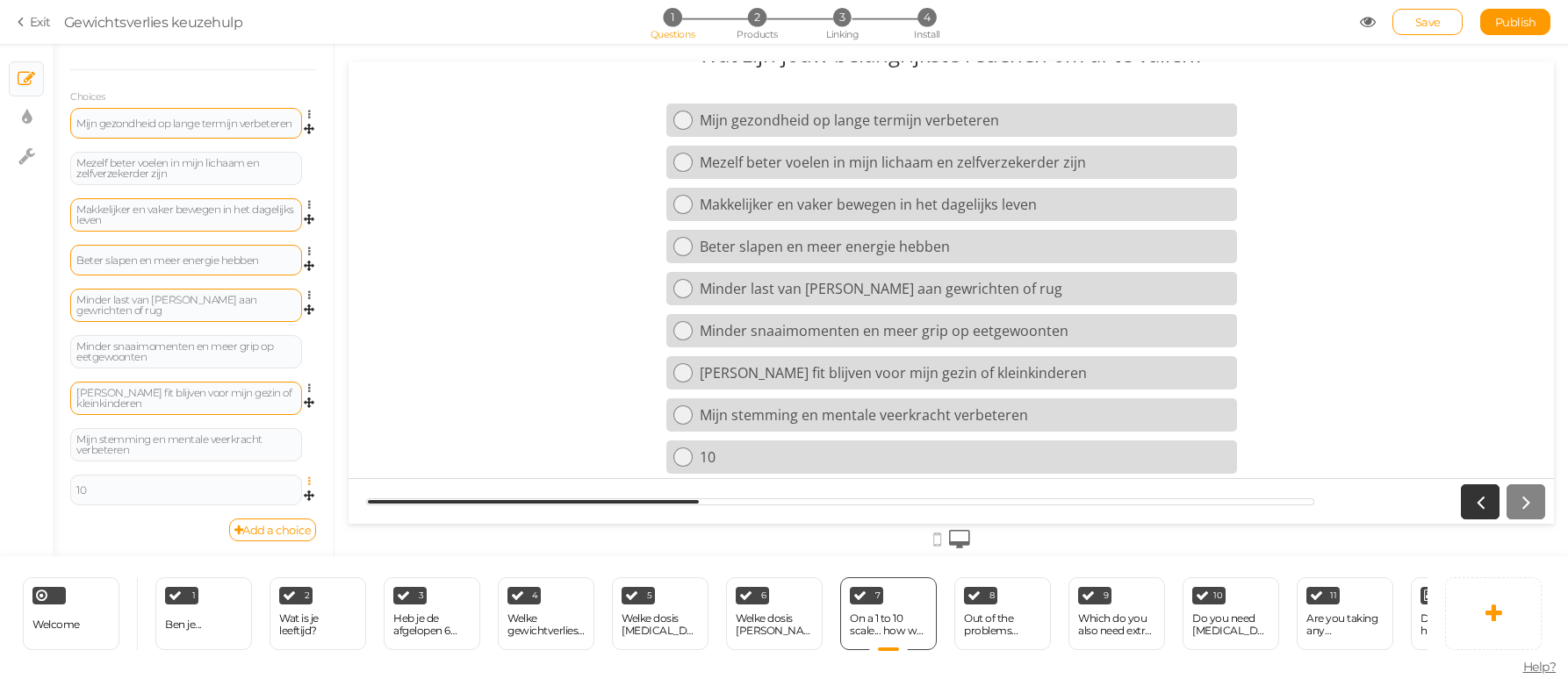
click at [308, 481] on icon at bounding box center [314, 481] width 11 height 10
click at [253, 524] on link "Delete" at bounding box center [245, 525] width 139 height 19
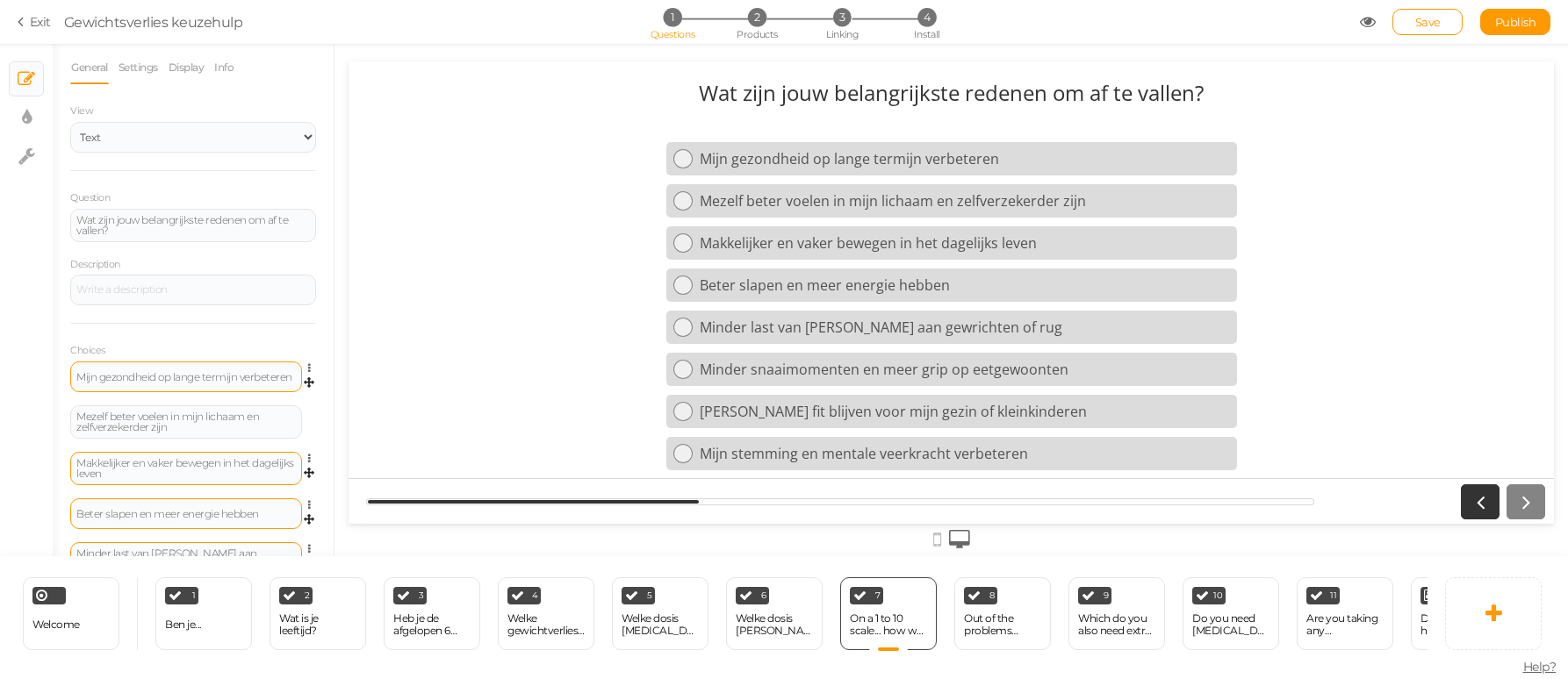
scroll to position [0, 0]
click at [144, 71] on link "Settings" at bounding box center [138, 74] width 41 height 34
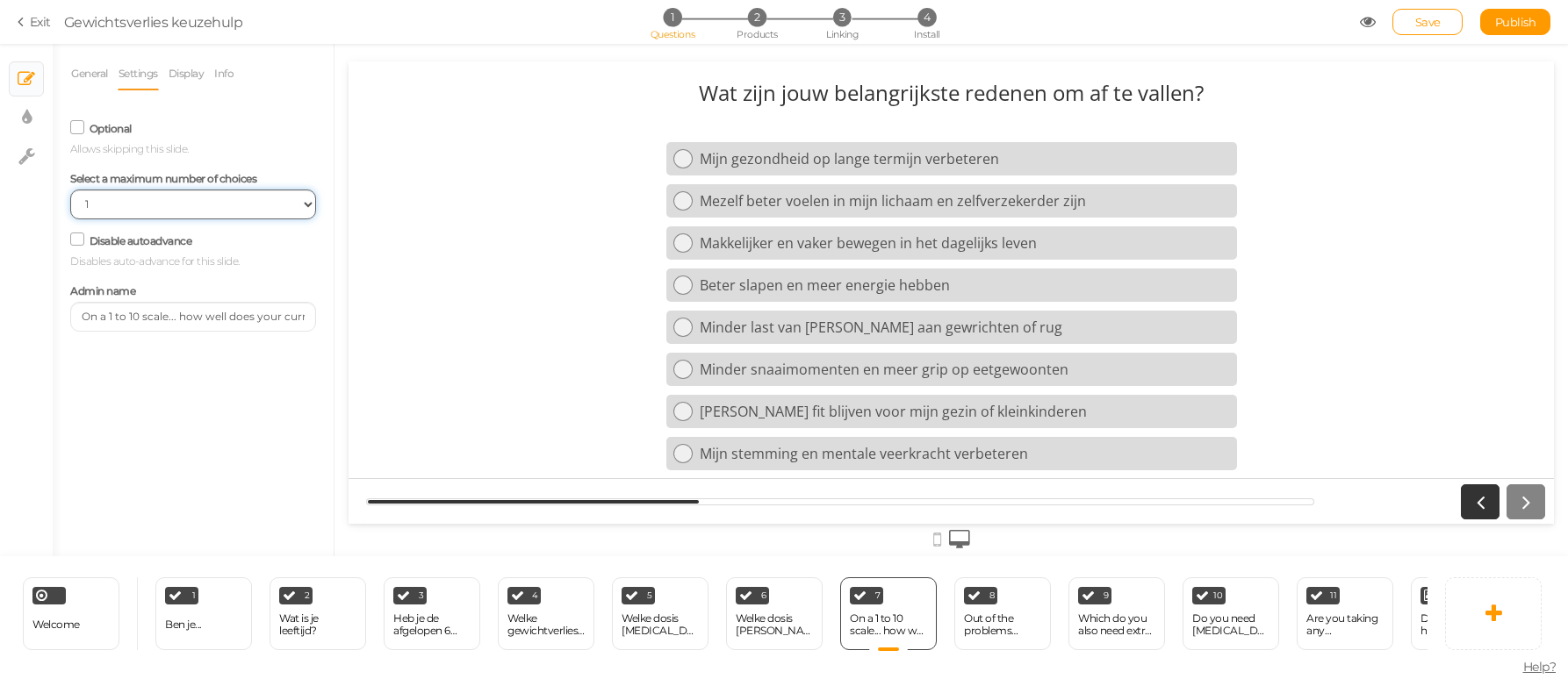
click at [306, 205] on select "No limit 1 2 3 4 5 6 7 8 9 10" at bounding box center [192, 204] width 245 height 30
select select
click at [70, 189] on select "No limit 1 2 3 4 5 6 7 8 9 10" at bounding box center [192, 204] width 245 height 30
click at [182, 76] on link "Display" at bounding box center [187, 74] width 37 height 34
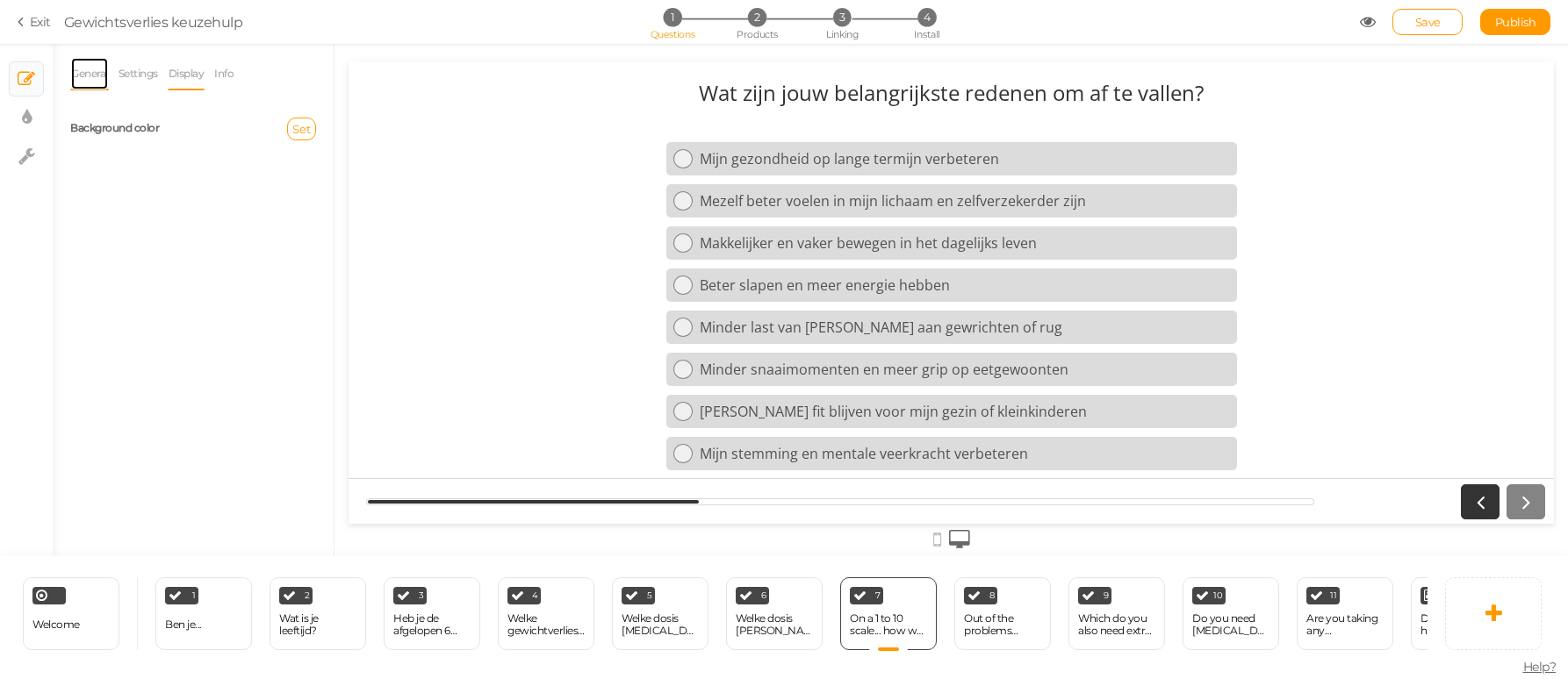
click at [84, 73] on link "General" at bounding box center [89, 74] width 38 height 34
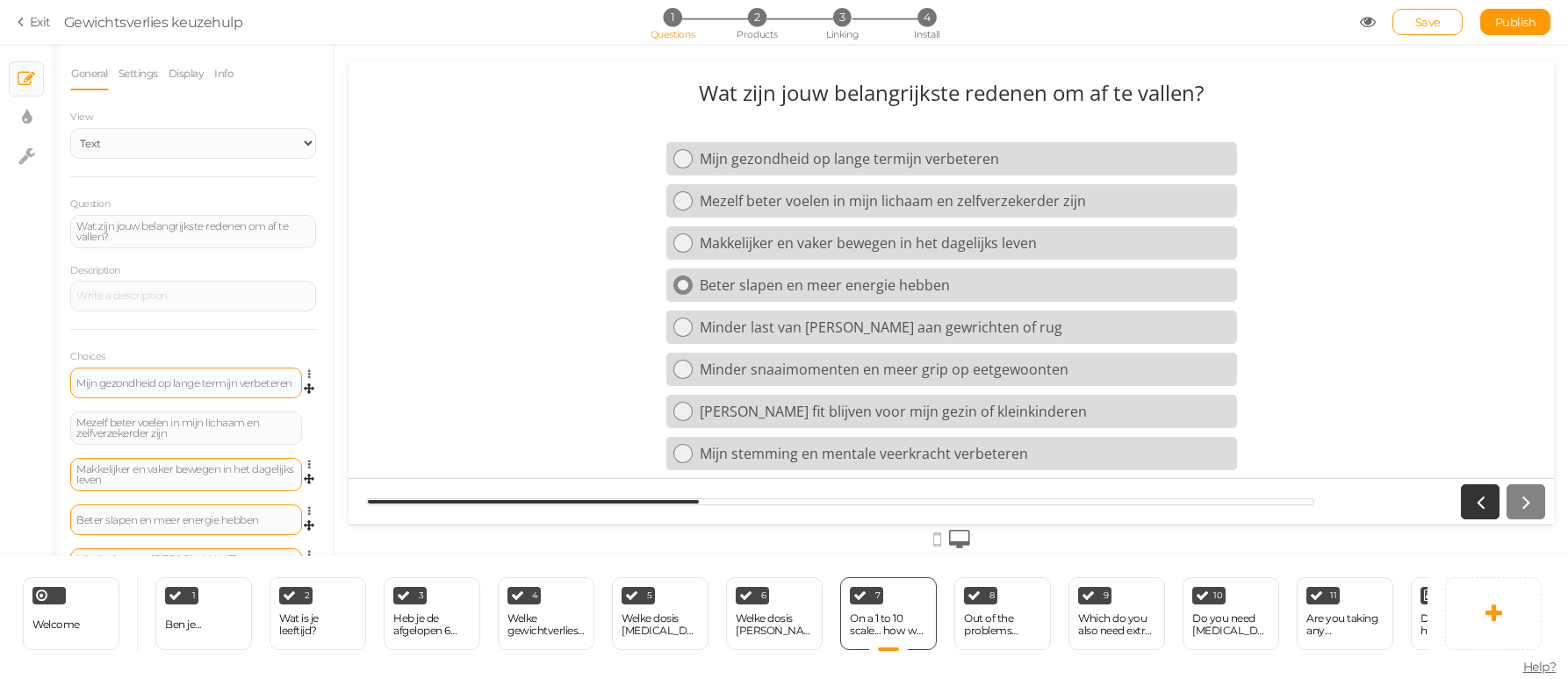
click at [684, 283] on icon at bounding box center [682, 285] width 11 height 11
click at [686, 242] on icon at bounding box center [682, 243] width 11 height 11
click at [138, 240] on div "Wat zijn jouw belangrijkste redenen om af te vallen?" at bounding box center [193, 231] width 233 height 21
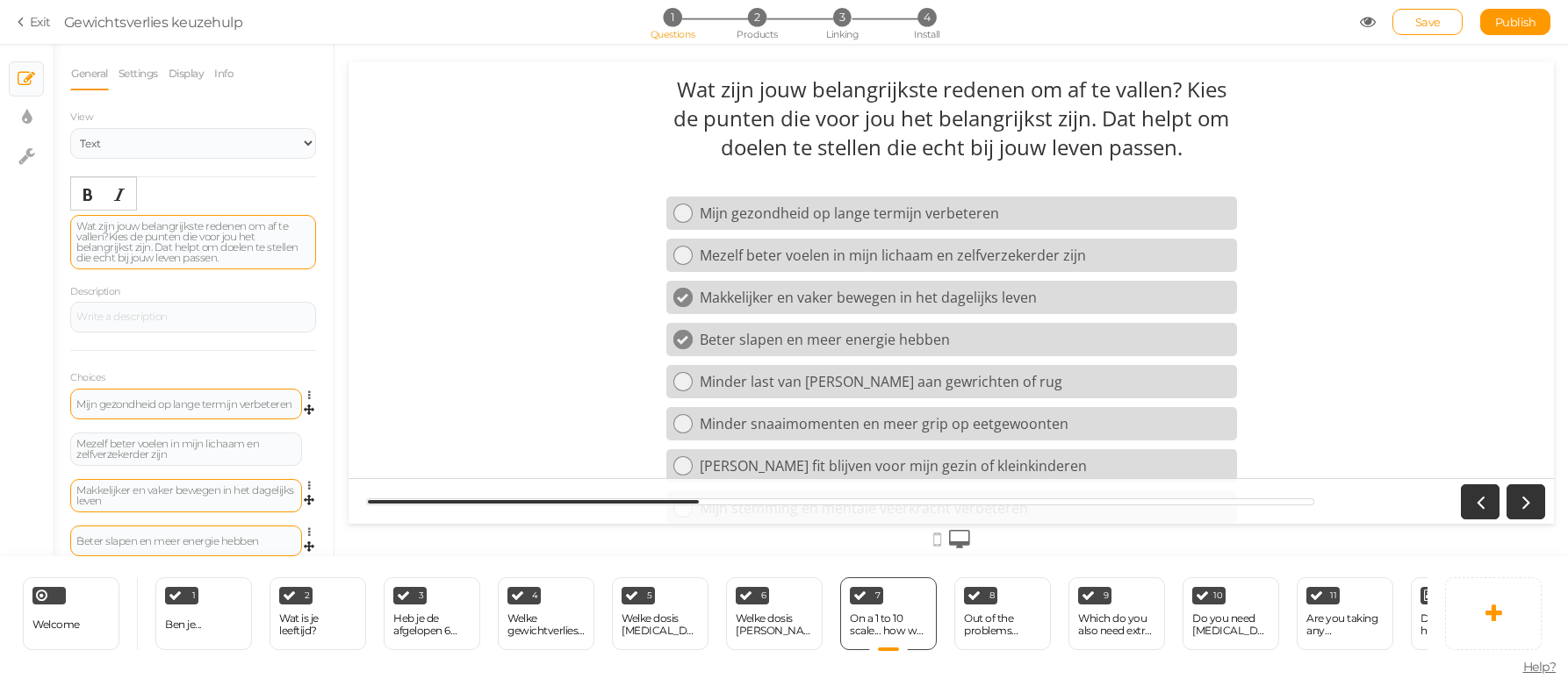
click at [112, 231] on div "Wat zijn jouw belangrijkste redenen om af te vallen? Kies de punten die voor jo…" at bounding box center [193, 242] width 233 height 42
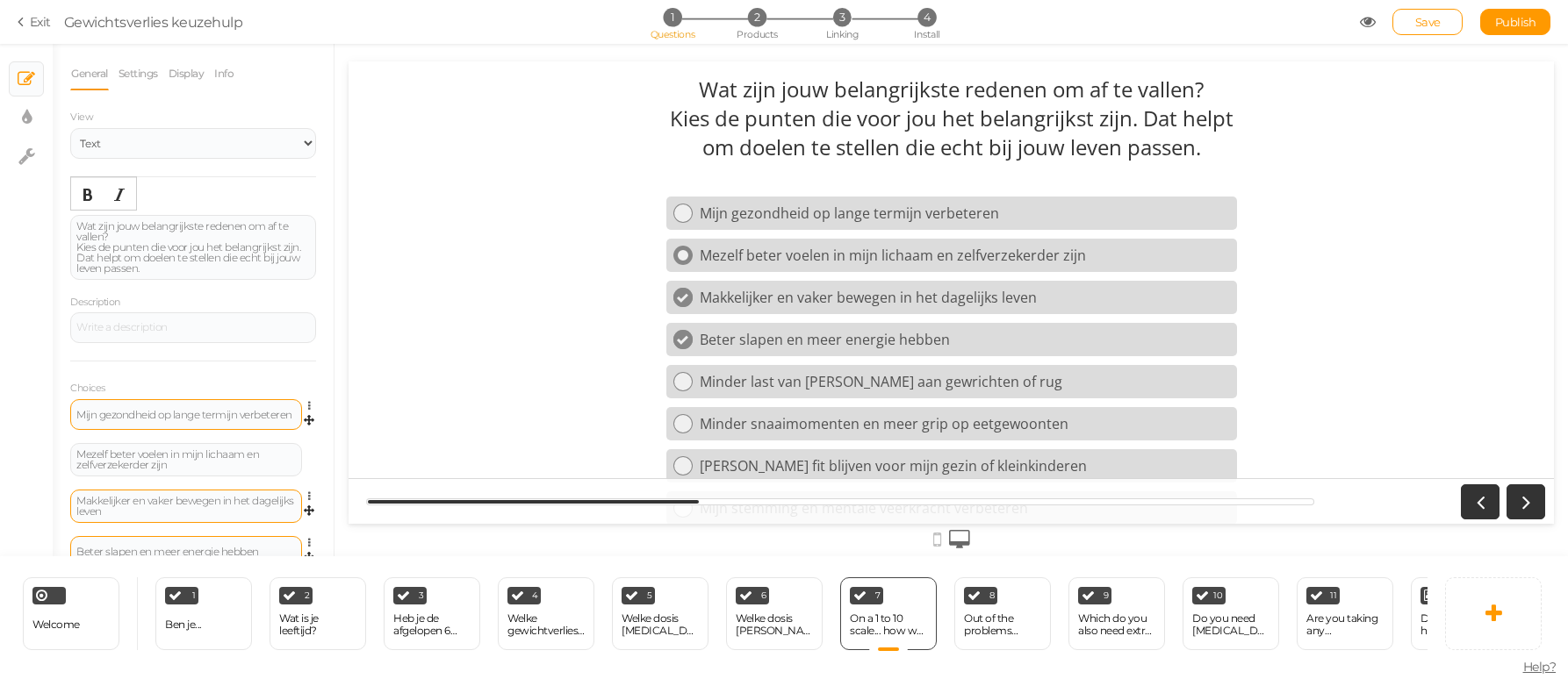
scroll to position [51, 0]
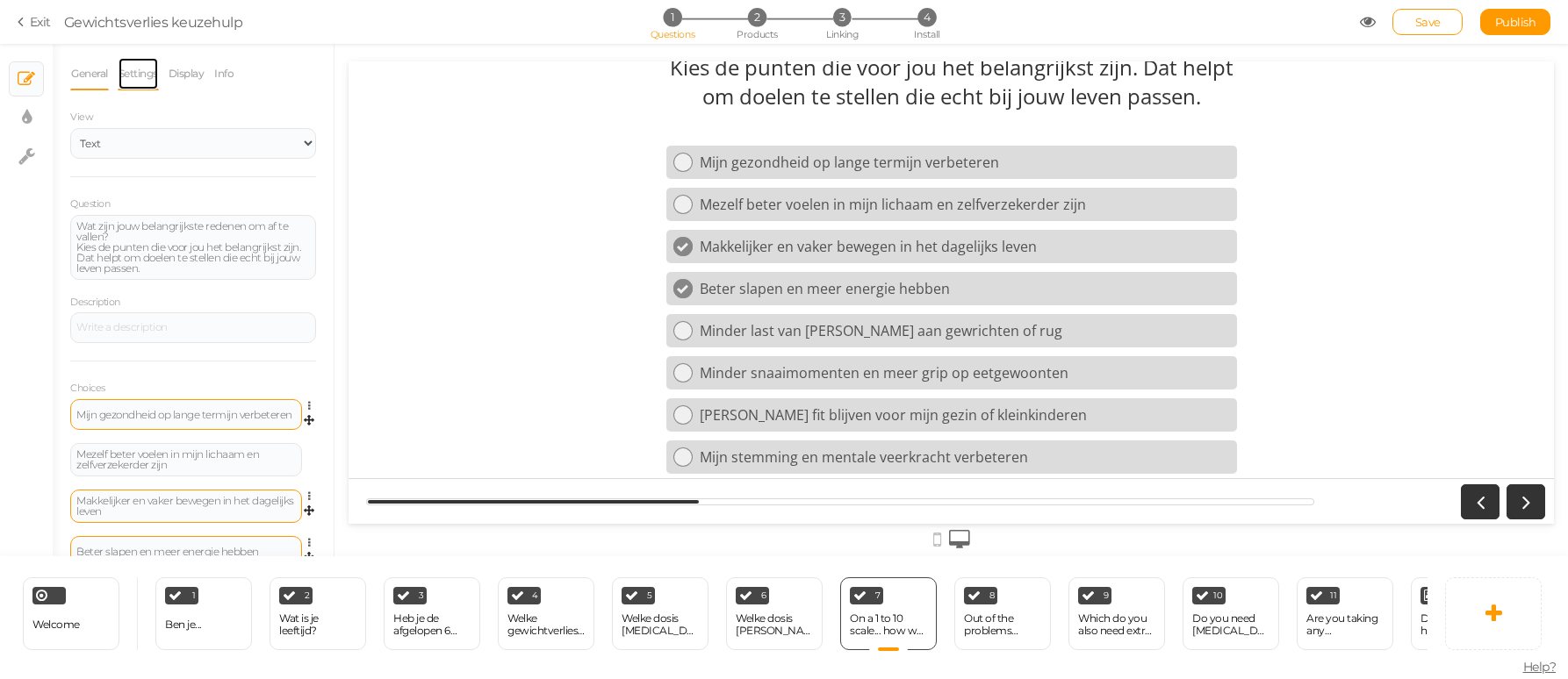
click at [136, 77] on link "Settings" at bounding box center [138, 74] width 41 height 34
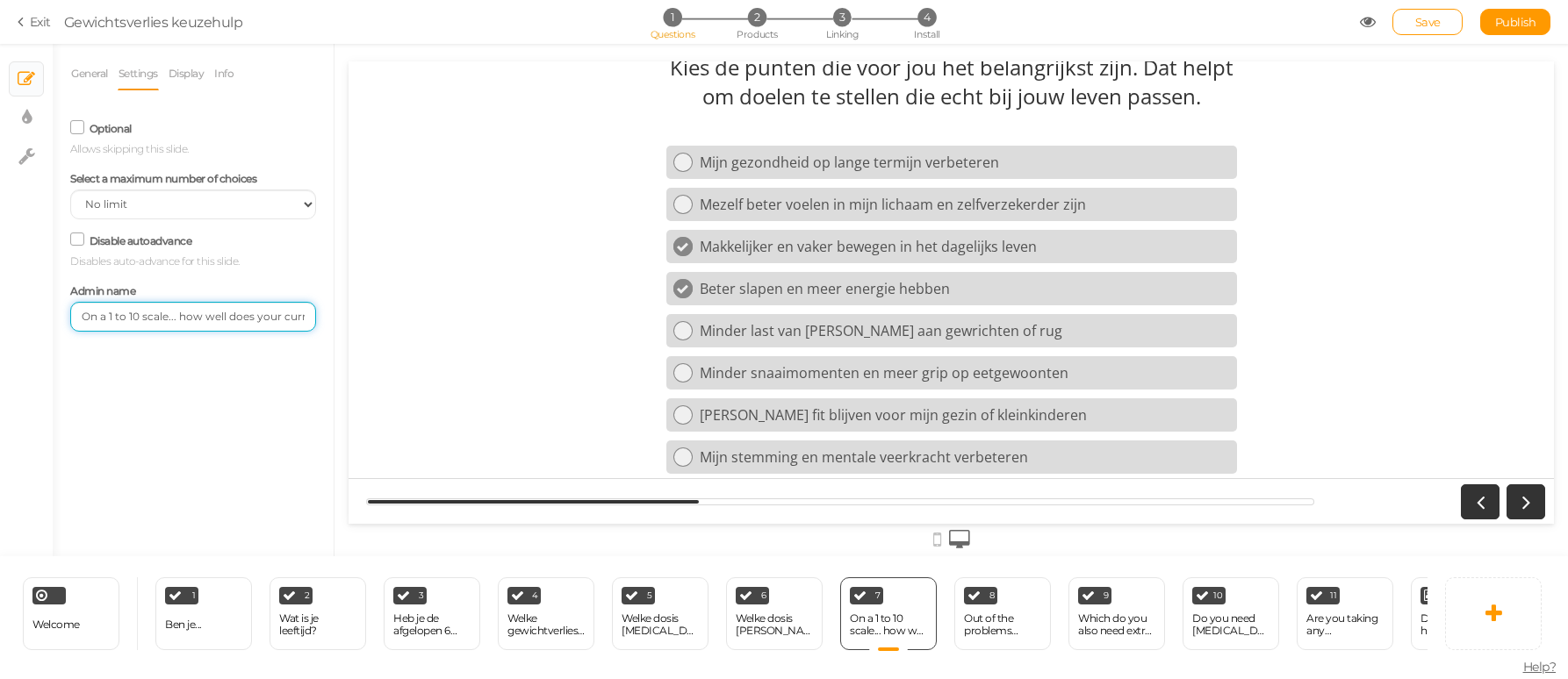
scroll to position [0, 96]
drag, startPoint x: 83, startPoint y: 318, endPoint x: 346, endPoint y: 322, distance: 263.0
click at [346, 322] on div "× Slides × Display settings × Settings General Settings Display Info View Text …" at bounding box center [784, 299] width 1568 height 512
type input "Redenen om af te vallen"
